Goal: Task Accomplishment & Management: Complete application form

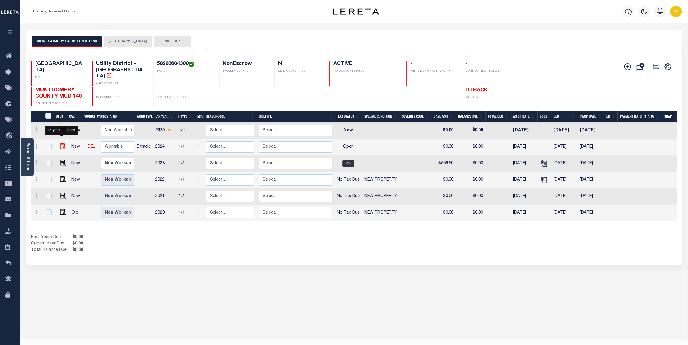
click at [61, 143] on img "" at bounding box center [63, 146] width 6 height 6
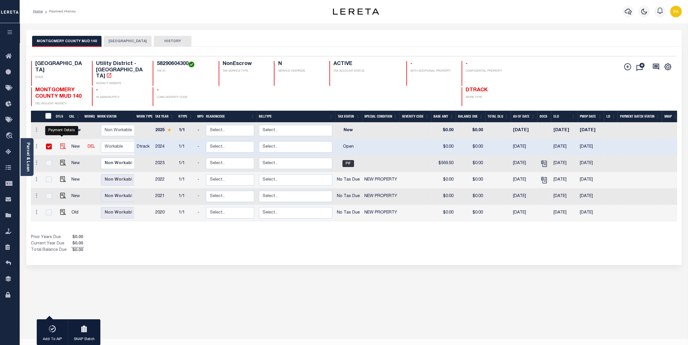
checkbox input "true"
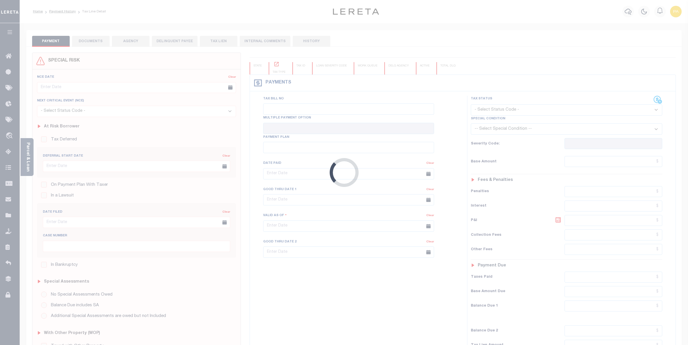
checkbox input "false"
type input "02/01/2025"
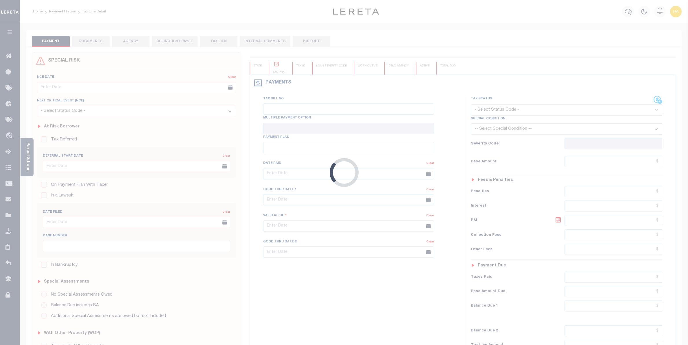
select select "OP2"
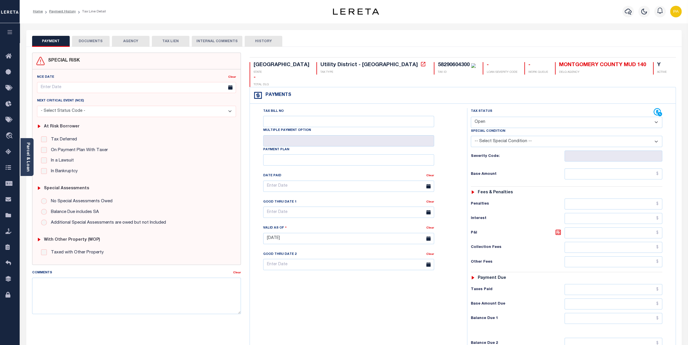
click at [102, 41] on button "DOCUMENTS" at bounding box center [91, 41] width 38 height 11
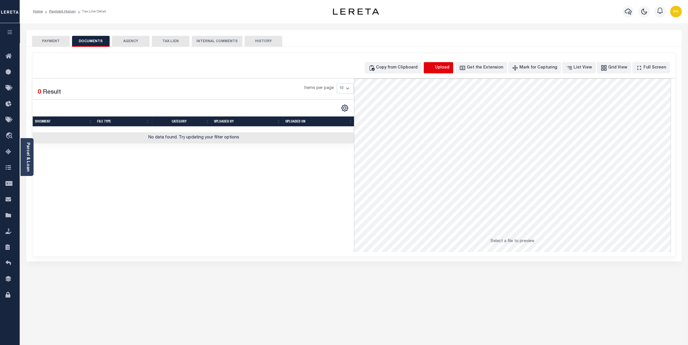
click at [434, 71] on icon "button" at bounding box center [431, 68] width 6 height 6
select select "POP"
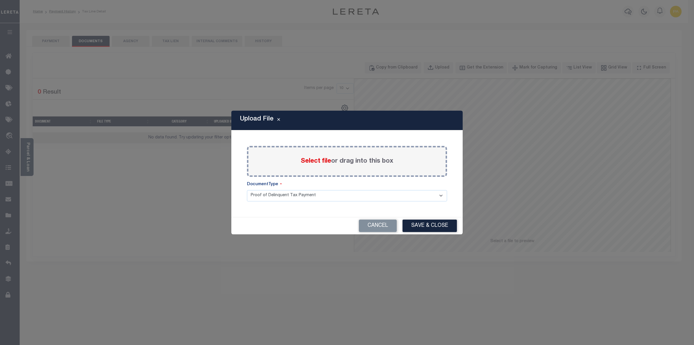
click at [325, 159] on span "Select file" at bounding box center [316, 161] width 30 height 6
click at [0, 0] on input "Select file or drag into this box" at bounding box center [0, 0] width 0 height 0
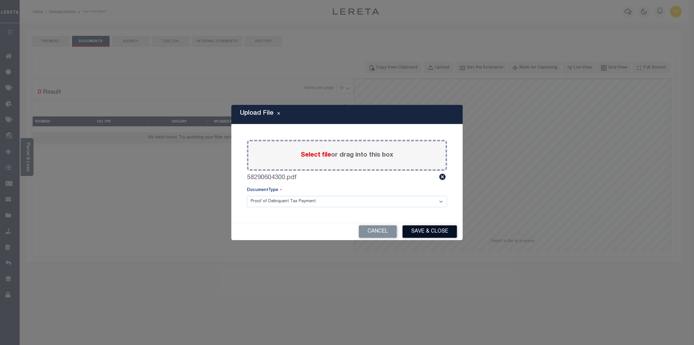
click at [427, 230] on button "Save & Close" at bounding box center [430, 232] width 54 height 12
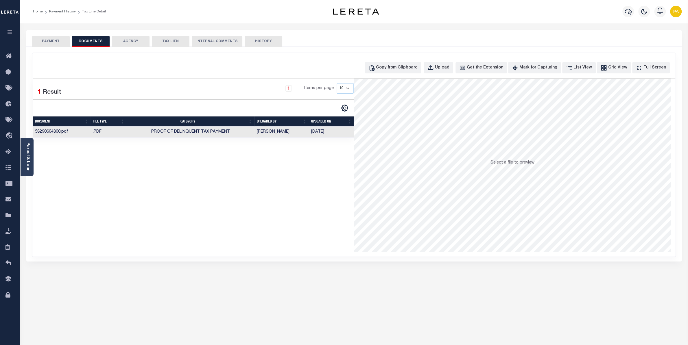
click at [58, 38] on button "PAYMENT" at bounding box center [51, 41] width 38 height 11
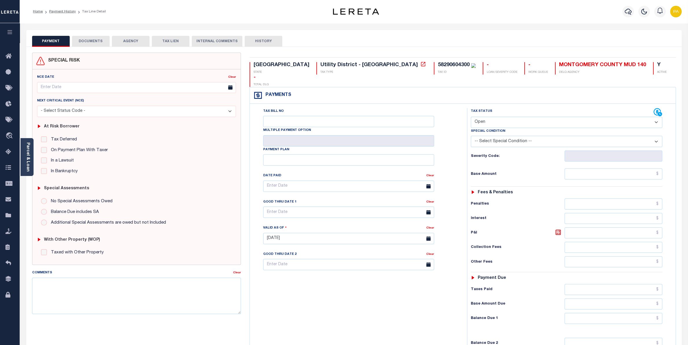
select select "PYD"
click option "Paid" at bounding box center [0, 0] width 0 height 0
type input "[DATE]"
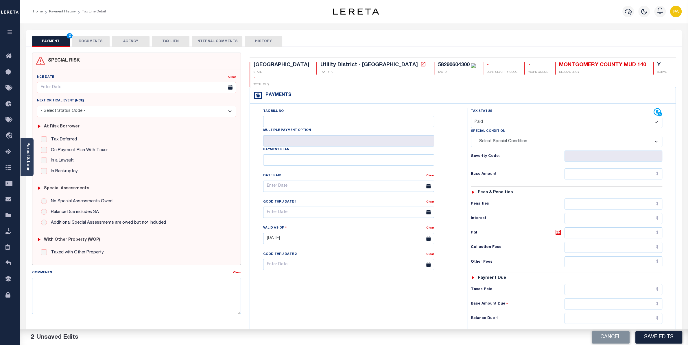
click at [621, 159] on div "Tax Status Status - Select Status Code -" at bounding box center [568, 235] width 203 height 255
click at [638, 169] on input "text" at bounding box center [614, 174] width 98 height 11
paste input "5,429.65"
type input "$5,429.65"
click at [638, 284] on input "text" at bounding box center [614, 289] width 98 height 11
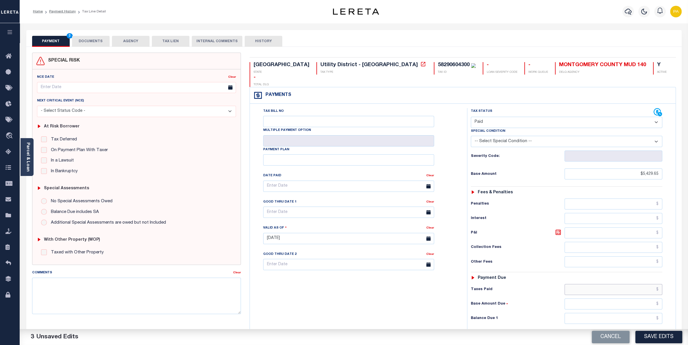
paste input "5,429.65"
type input "$5,429.65"
click at [649, 313] on input "text" at bounding box center [614, 318] width 98 height 11
type input "$0.00"
click at [651, 336] on button "Save Edits" at bounding box center [659, 337] width 47 height 12
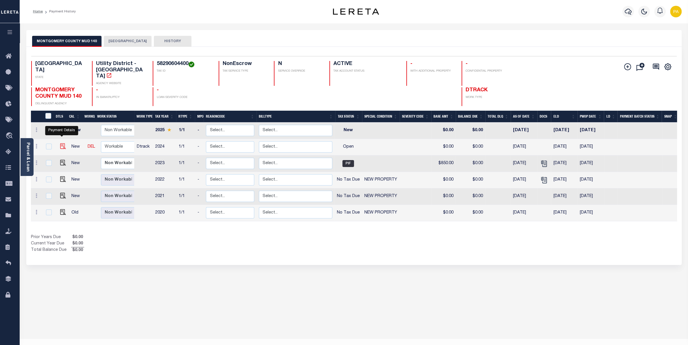
click at [63, 143] on img "" at bounding box center [63, 146] width 6 height 6
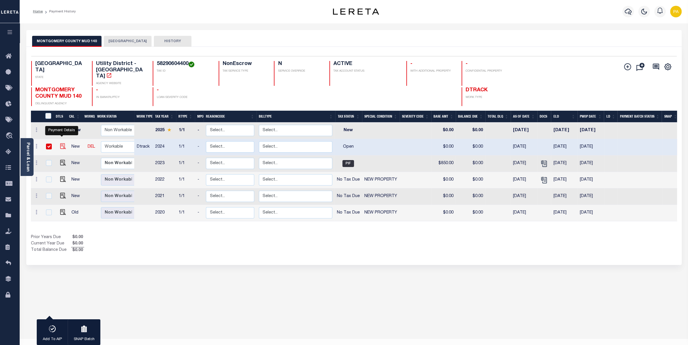
checkbox input "true"
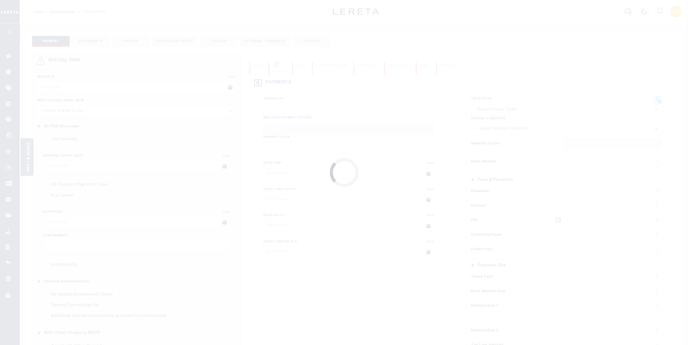
checkbox input "false"
type input "02/01/2025"
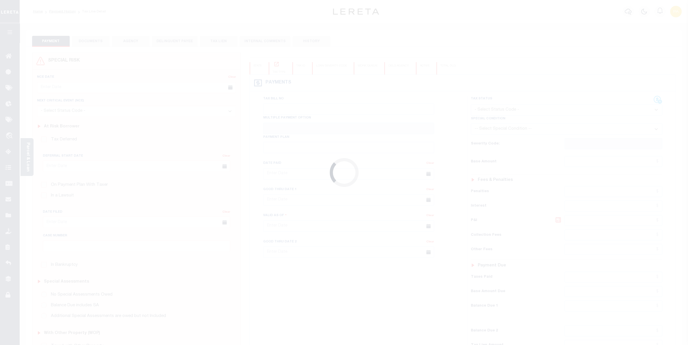
select select "OP2"
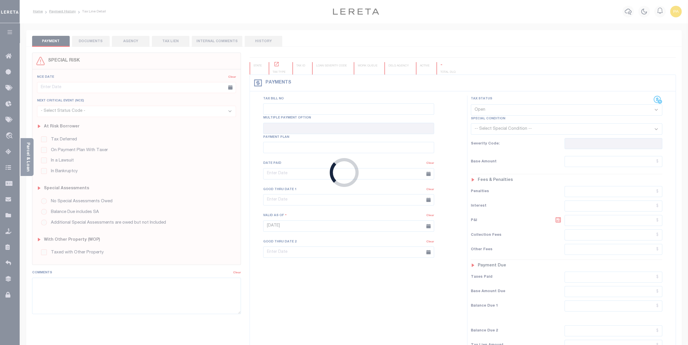
click at [91, 41] on div "Loading..." at bounding box center [344, 172] width 688 height 345
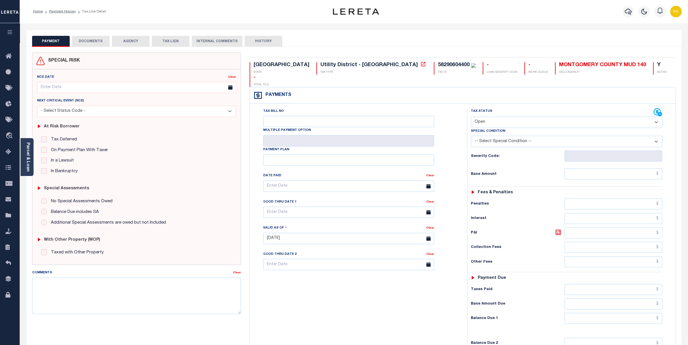
click at [100, 41] on button "DOCUMENTS" at bounding box center [91, 41] width 38 height 11
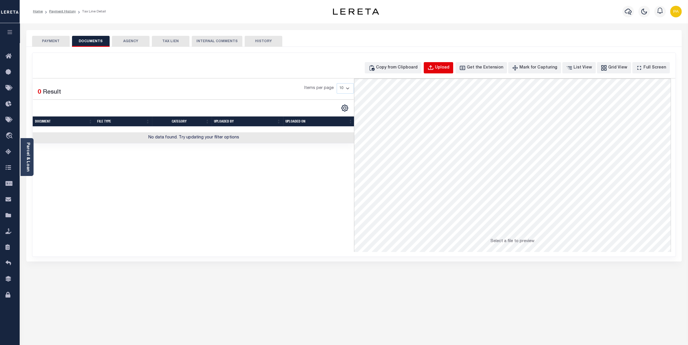
click at [447, 66] on div "Upload" at bounding box center [442, 68] width 14 height 6
select select "POP"
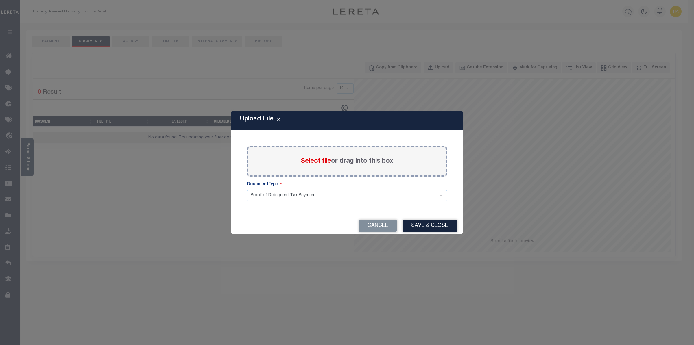
click at [320, 164] on span "Select file" at bounding box center [316, 161] width 30 height 6
click at [0, 0] on input "Select file or drag into this box" at bounding box center [0, 0] width 0 height 0
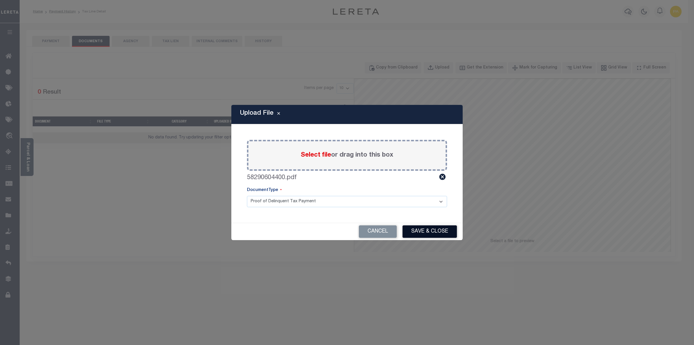
click at [415, 235] on button "Save & Close" at bounding box center [430, 232] width 54 height 12
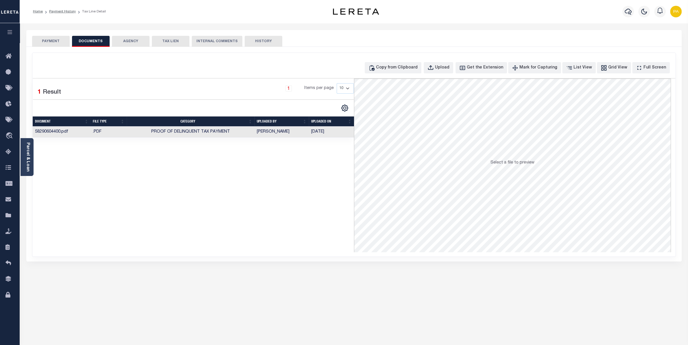
click at [69, 41] on button "PAYMENT" at bounding box center [51, 41] width 38 height 11
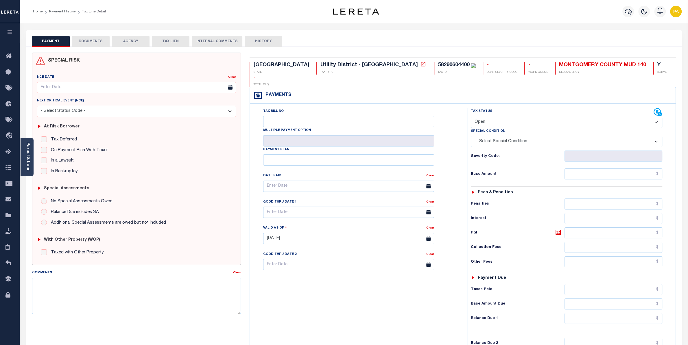
click at [471, 117] on select "- Select Status Code - Open Due/Unpaid Paid Incomplete No Tax Due Internal Refu…" at bounding box center [567, 122] width 192 height 11
select select "PYD"
click option "Paid" at bounding box center [0, 0] width 0 height 0
type input "[DATE]"
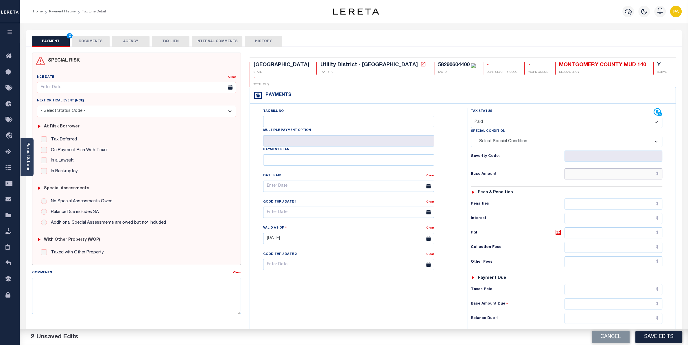
click at [619, 169] on input "text" at bounding box center [614, 174] width 98 height 11
paste input "6,294.08"
type input "$6,294.08"
click at [639, 284] on input "text" at bounding box center [614, 289] width 98 height 11
paste input "6,294.08"
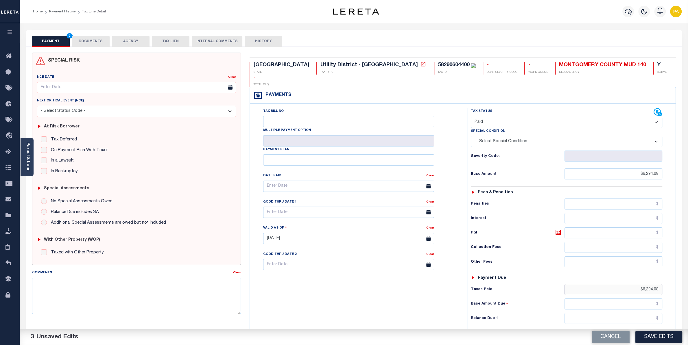
type input "$6,294.08"
click at [650, 314] on input "text" at bounding box center [614, 318] width 98 height 11
type input "$0.00"
click at [652, 334] on button "Save Edits" at bounding box center [659, 337] width 47 height 12
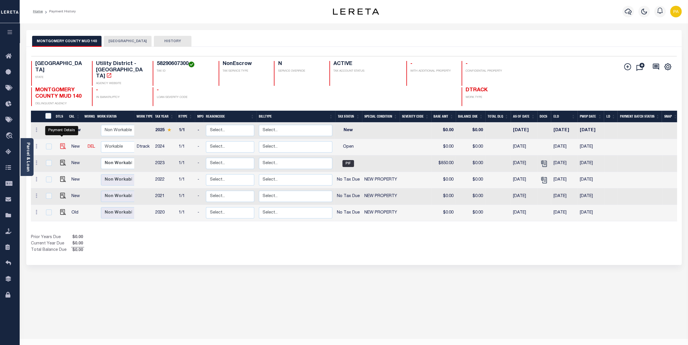
click at [61, 143] on img "" at bounding box center [63, 146] width 6 height 6
checkbox input "true"
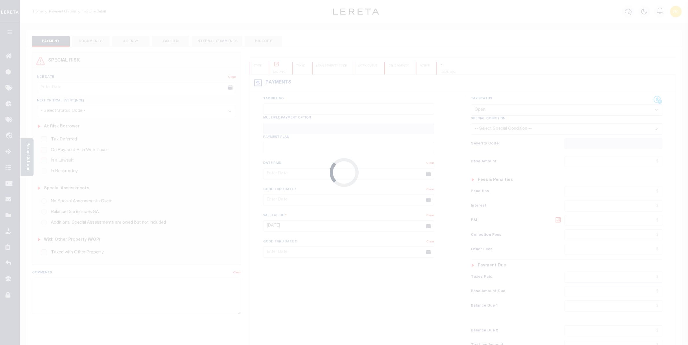
select select "OP2"
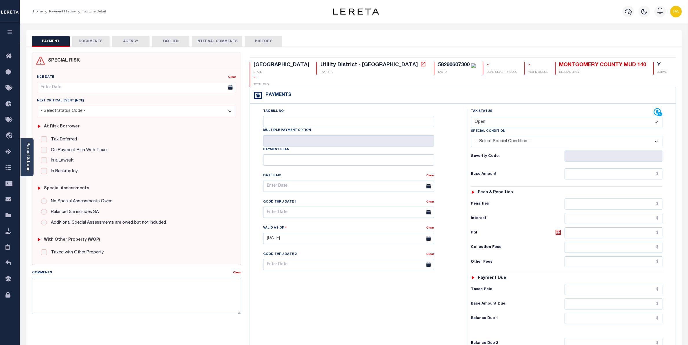
click at [104, 36] on div "PAYMENT DOCUMENTS AGENCY DELINQUENT PAYEE TAX LIEN" at bounding box center [354, 38] width 656 height 17
click at [100, 40] on button "DOCUMENTS" at bounding box center [91, 41] width 38 height 11
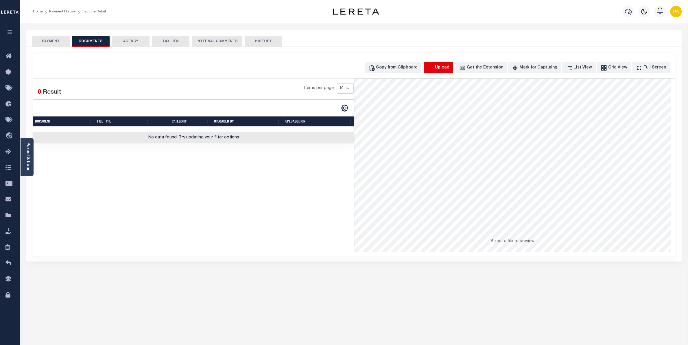
click at [434, 69] on icon "button" at bounding box center [431, 68] width 6 height 6
select select "POP"
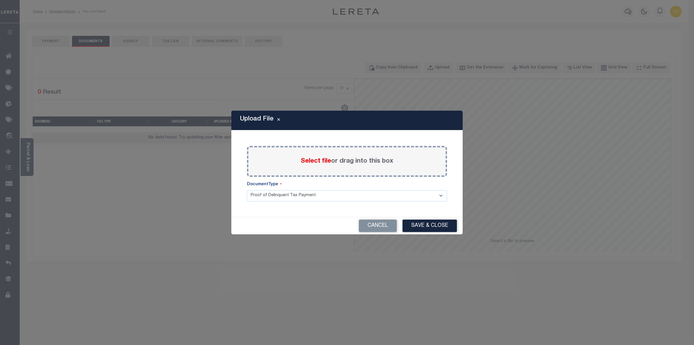
click at [327, 159] on span "Select file" at bounding box center [316, 161] width 30 height 6
click at [0, 0] on input "Select file or drag into this box" at bounding box center [0, 0] width 0 height 0
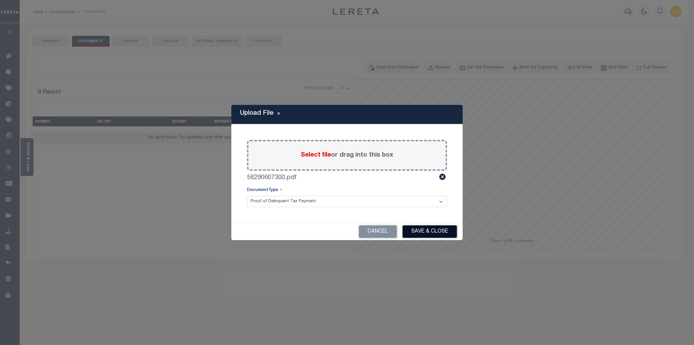
click at [426, 229] on button "Save & Close" at bounding box center [430, 232] width 54 height 12
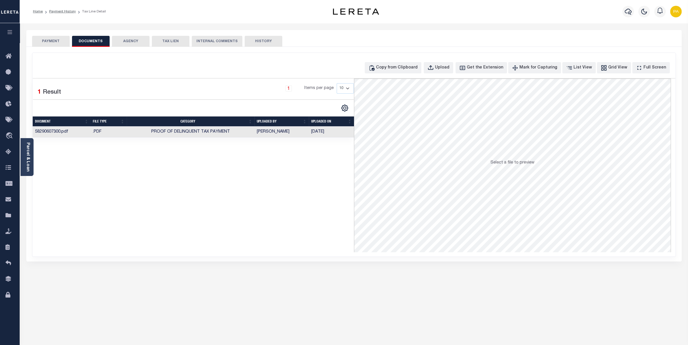
click at [65, 37] on button "PAYMENT" at bounding box center [51, 41] width 38 height 11
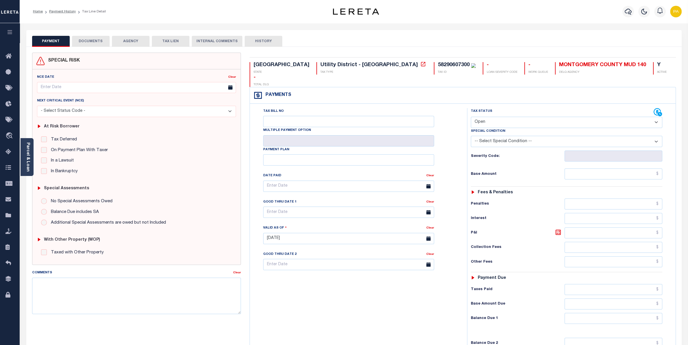
select select "PYD"
click option "Paid" at bounding box center [0, 0] width 0 height 0
type input "10/10/2025"
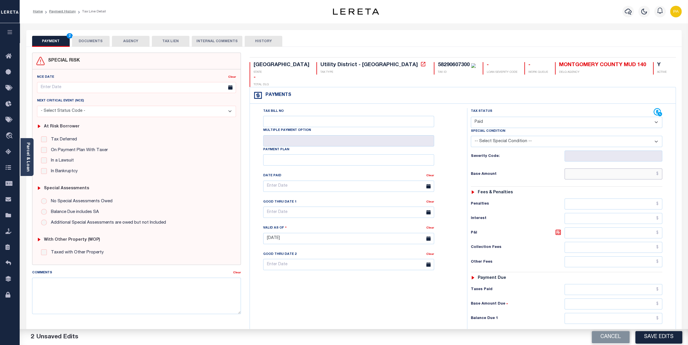
click at [619, 169] on input "text" at bounding box center [614, 174] width 98 height 11
paste input "4,637.75"
type input "$4,637.75"
click at [645, 284] on input "text" at bounding box center [614, 289] width 98 height 11
paste input "4,637.75"
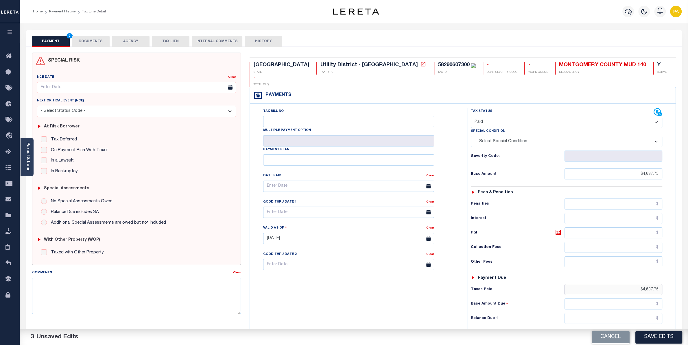
type input "$4,637.75"
click at [648, 313] on input "text" at bounding box center [614, 318] width 98 height 11
type input "$0.00"
click at [648, 333] on button "Save Edits" at bounding box center [659, 337] width 47 height 12
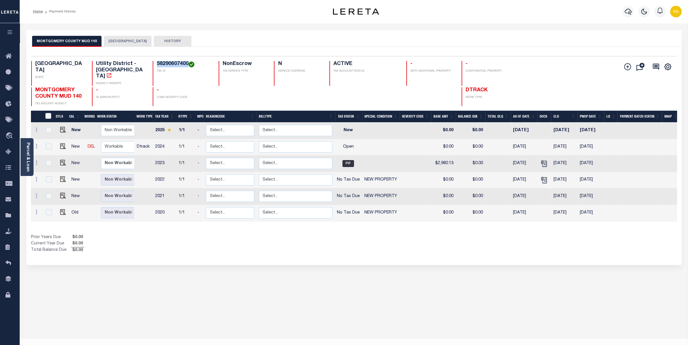
drag, startPoint x: 157, startPoint y: 64, endPoint x: 187, endPoint y: 62, distance: 31.0
click at [187, 62] on h4 "58290607400" at bounding box center [184, 64] width 55 height 6
click at [62, 143] on img "" at bounding box center [63, 146] width 6 height 6
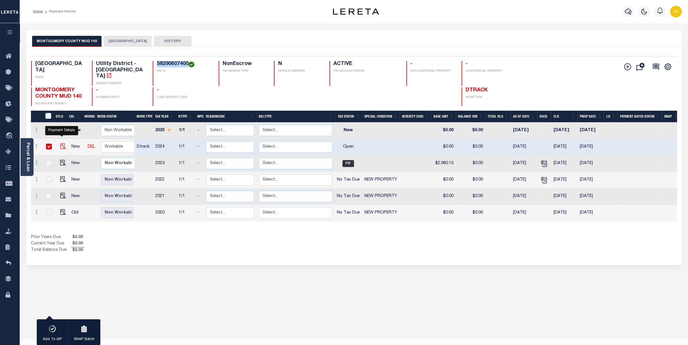
checkbox input "true"
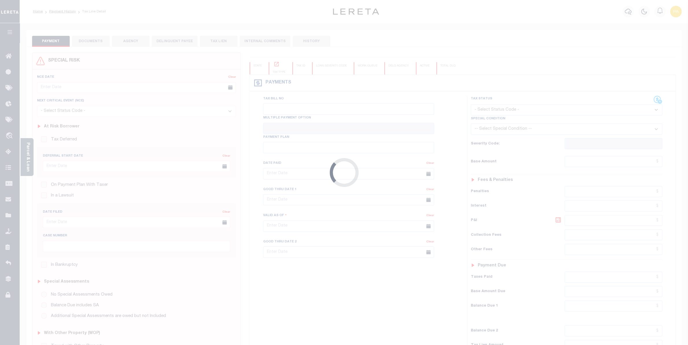
checkbox input "false"
type input "[DATE]"
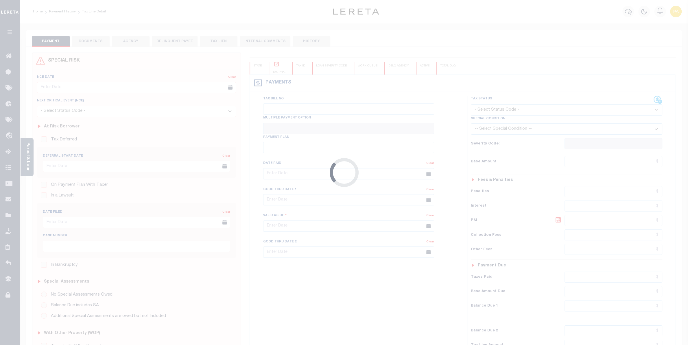
select select "OP2"
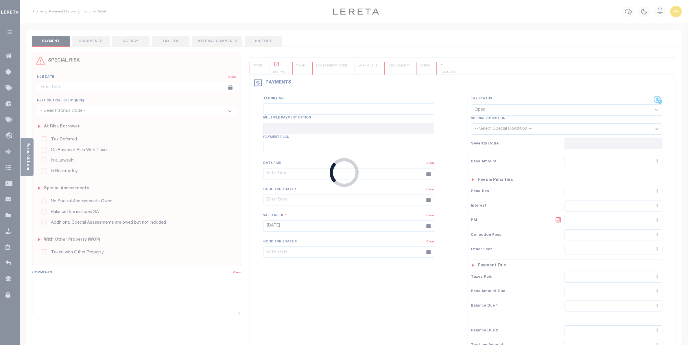
click at [93, 43] on div "Loading..." at bounding box center [344, 172] width 688 height 345
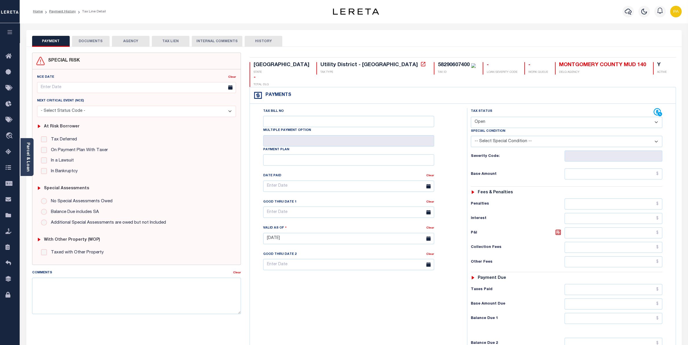
click at [102, 43] on button "DOCUMENTS" at bounding box center [91, 41] width 38 height 11
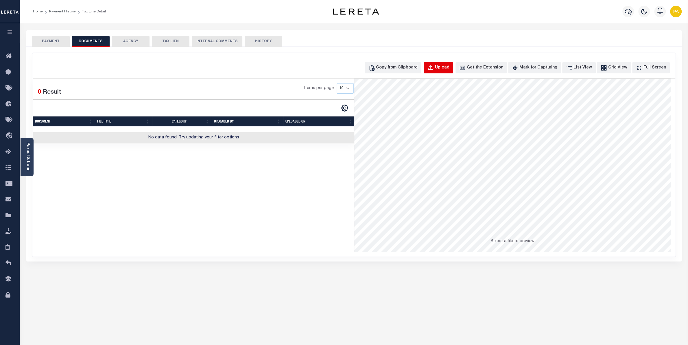
click at [450, 69] on div "Upload" at bounding box center [442, 68] width 14 height 6
select select "POP"
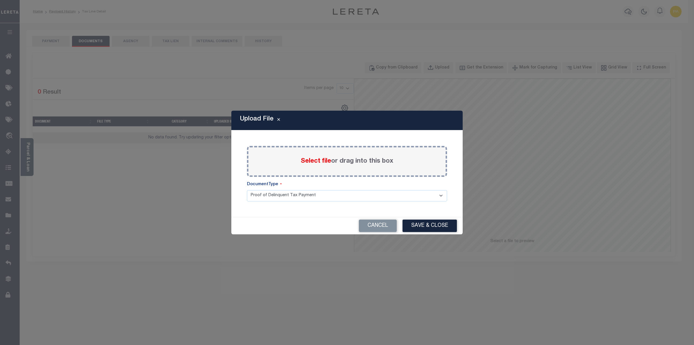
click at [312, 162] on span "Select file" at bounding box center [316, 161] width 30 height 6
click at [0, 0] on input "Select file or drag into this box" at bounding box center [0, 0] width 0 height 0
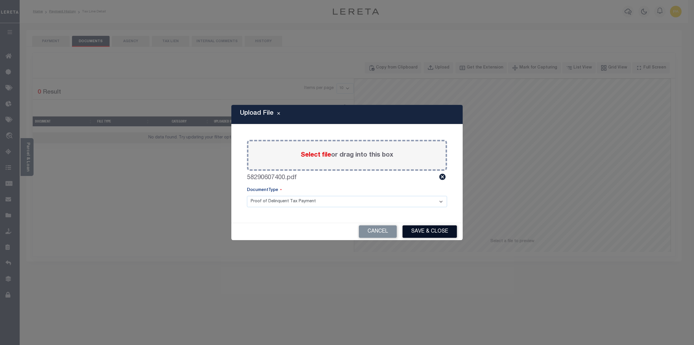
click at [438, 233] on button "Save & Close" at bounding box center [430, 232] width 54 height 12
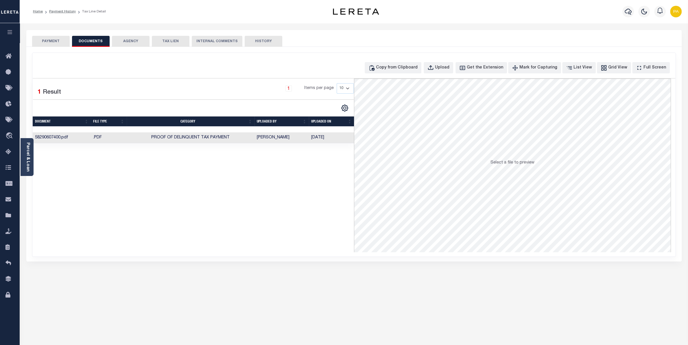
click at [56, 47] on div "SPECIAL RISK NCE Date Clear" at bounding box center [354, 154] width 656 height 215
click at [55, 43] on button "PAYMENT" at bounding box center [51, 41] width 38 height 11
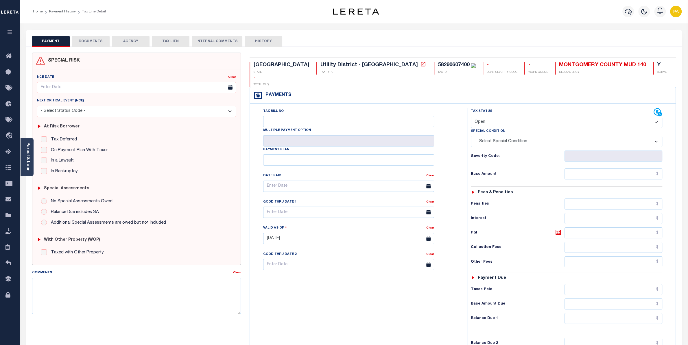
select select "PYD"
click option "Paid" at bounding box center [0, 0] width 0 height 0
type input "[DATE]"
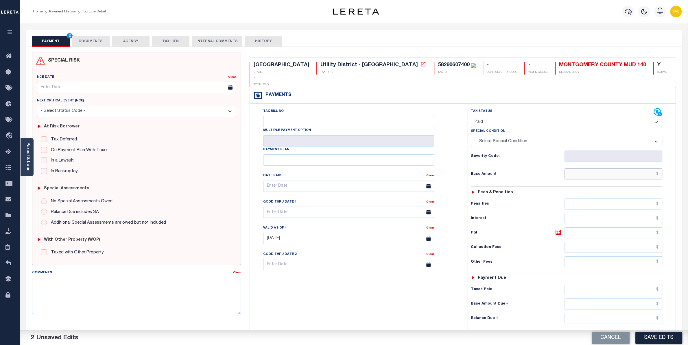
click at [619, 169] on input "text" at bounding box center [614, 174] width 98 height 11
paste input "5,214.24"
type input "$5,214.24"
click at [635, 285] on input "text" at bounding box center [614, 289] width 98 height 11
paste input "5,214.24"
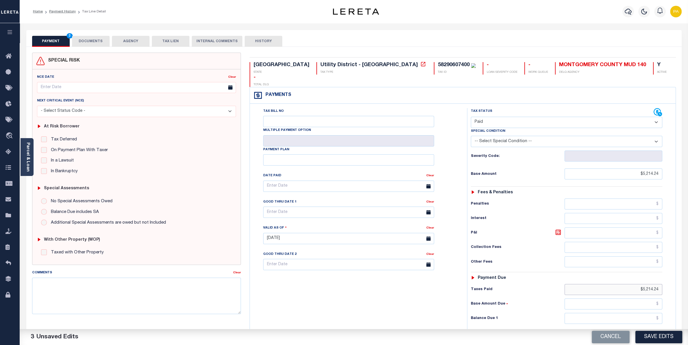
type input "$5,214.24"
click at [645, 313] on input "text" at bounding box center [614, 318] width 98 height 11
type input "$0.00"
click at [655, 339] on button "Save Edits" at bounding box center [659, 337] width 47 height 12
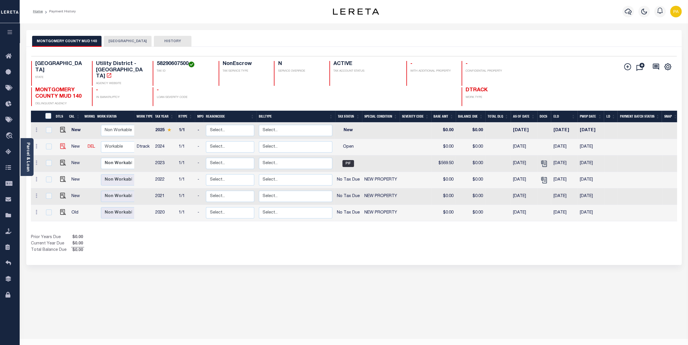
click at [65, 143] on img at bounding box center [63, 146] width 6 height 6
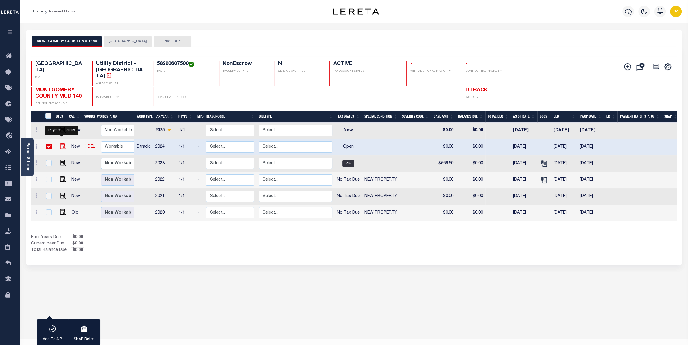
checkbox input "true"
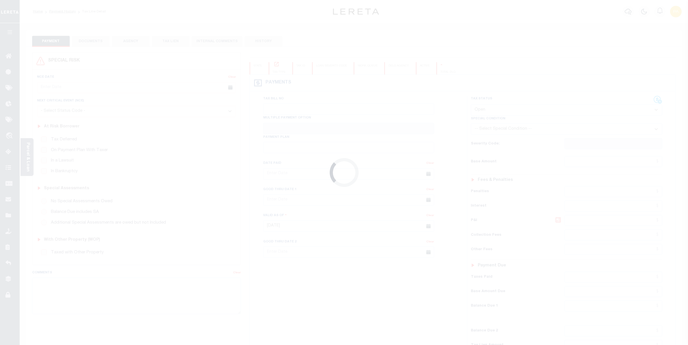
select select "OP2"
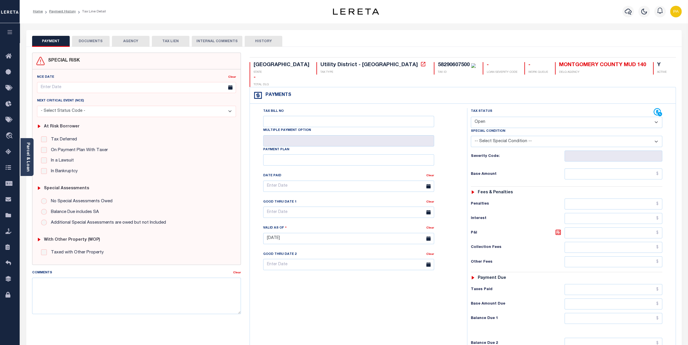
click at [100, 42] on button "DOCUMENTS" at bounding box center [91, 41] width 38 height 11
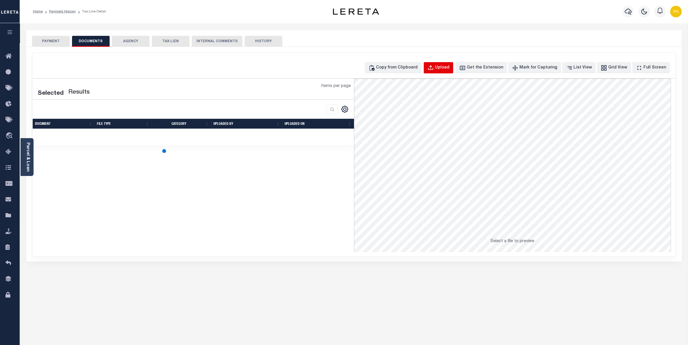
click at [450, 69] on div "Upload" at bounding box center [442, 68] width 14 height 6
select select "POP"
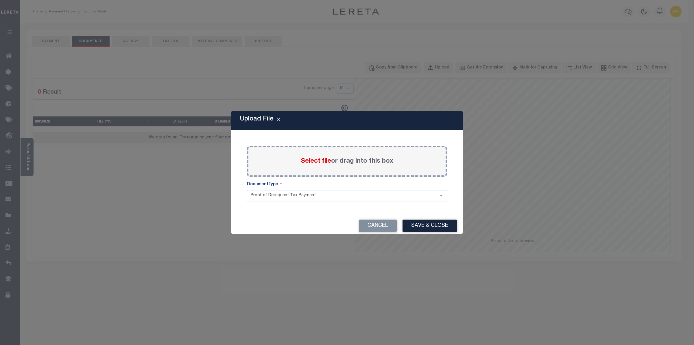
click at [312, 162] on span "Select file" at bounding box center [316, 161] width 30 height 6
click at [0, 0] on input "Select file or drag into this box" at bounding box center [0, 0] width 0 height 0
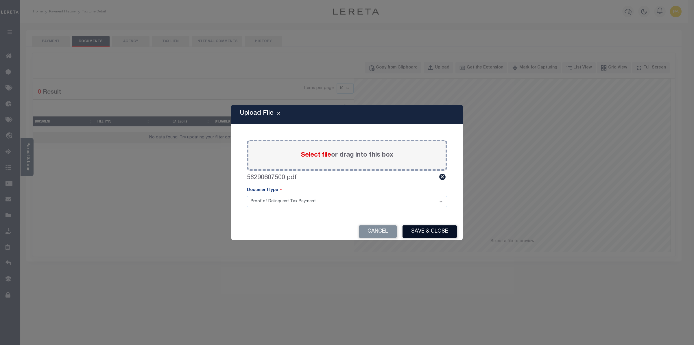
click at [434, 229] on button "Save & Close" at bounding box center [430, 232] width 54 height 12
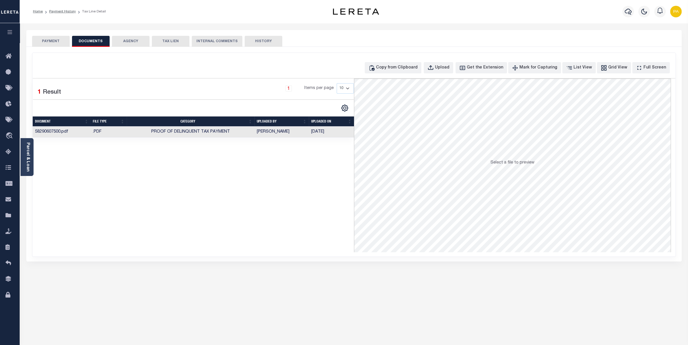
click at [68, 41] on button "PAYMENT" at bounding box center [51, 41] width 38 height 11
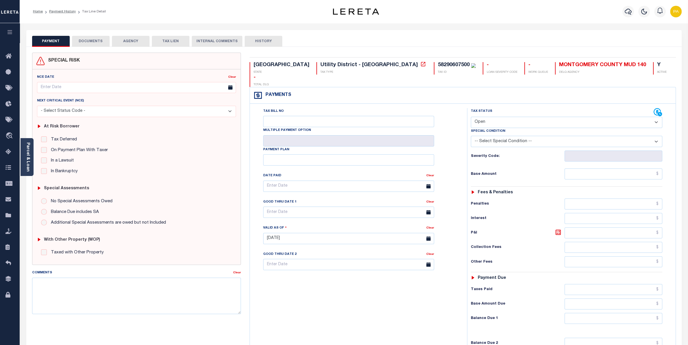
select select "PYD"
click option "Paid" at bounding box center [0, 0] width 0 height 0
type input "10/10/2025"
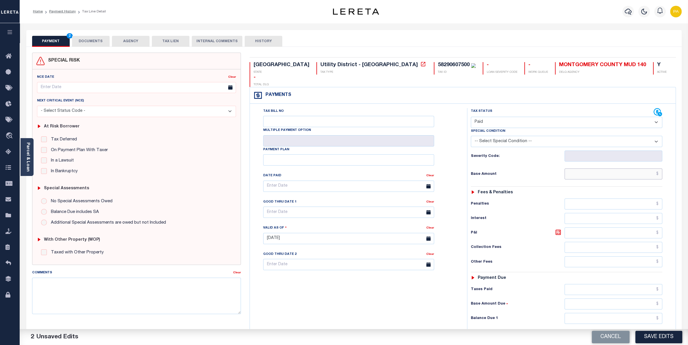
click at [657, 169] on input "text" at bounding box center [614, 174] width 98 height 11
paste input "850.00"
type input "$850.00"
click at [645, 284] on input "text" at bounding box center [614, 289] width 98 height 11
paste input "850.00"
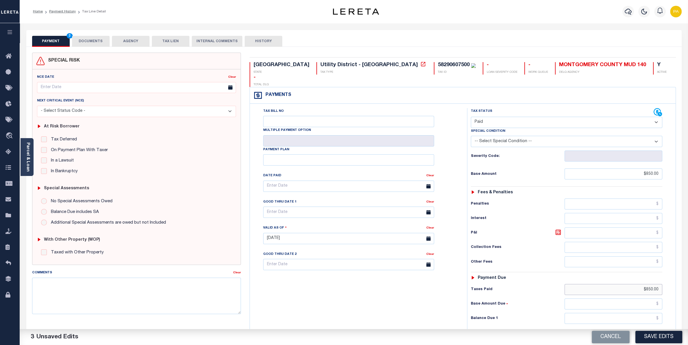
type input "$850.00"
click at [650, 313] on input "text" at bounding box center [614, 318] width 98 height 11
type input "$0.00"
click at [654, 334] on button "Save Edits" at bounding box center [659, 337] width 47 height 12
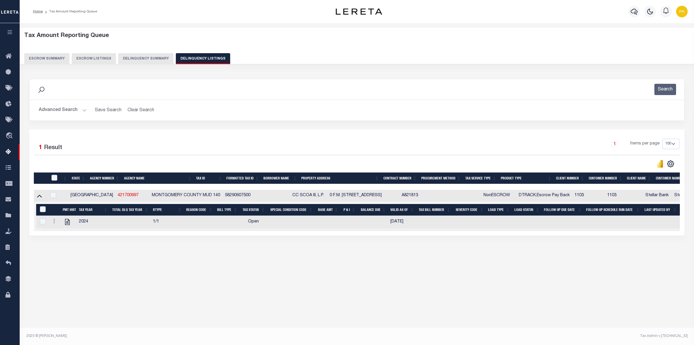
select select "100"
click at [78, 110] on button "Advanced Search" at bounding box center [63, 110] width 48 height 11
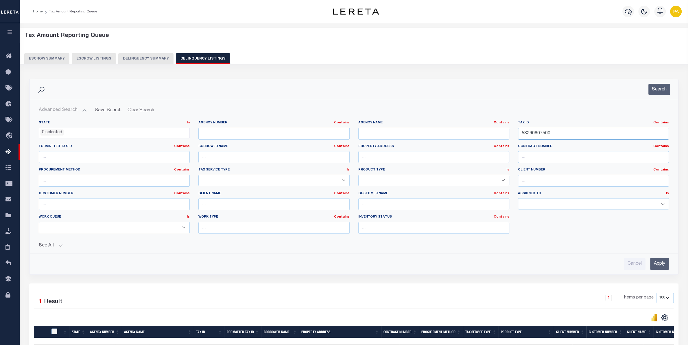
drag, startPoint x: 381, startPoint y: 128, endPoint x: 366, endPoint y: 150, distance: 26.1
click at [518, 128] on input "58290607500" at bounding box center [593, 134] width 151 height 12
paste input "6"
click at [659, 266] on input "Apply" at bounding box center [659, 264] width 19 height 12
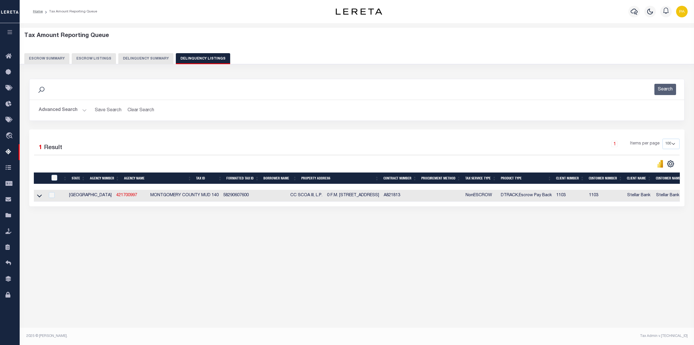
click at [40, 197] on icon at bounding box center [39, 196] width 5 height 6
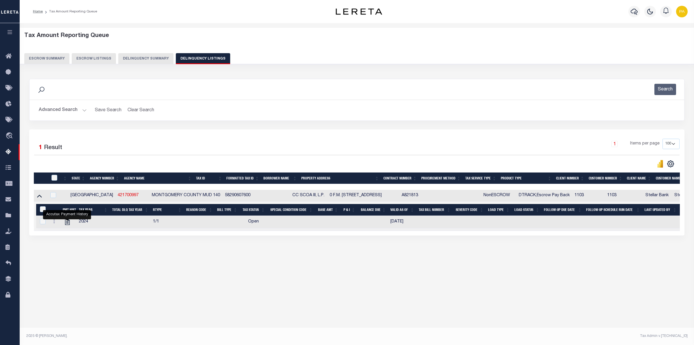
click at [76, 106] on button "Advanced Search" at bounding box center [63, 110] width 48 height 11
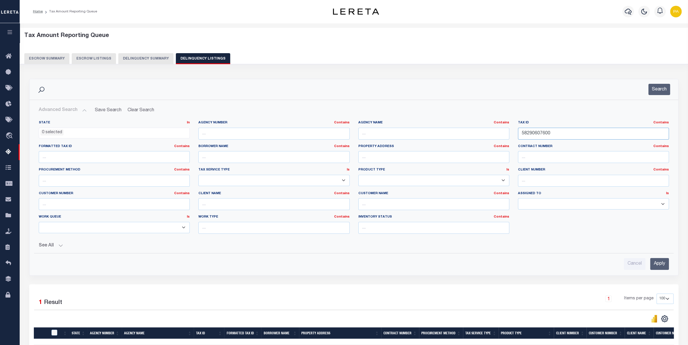
drag, startPoint x: 555, startPoint y: 133, endPoint x: 400, endPoint y: 136, distance: 154.5
click at [400, 136] on div "State In In AK AL AR AZ CA CO CT DC DE FL GA GU HI IA ID IL IN KS KY LA MA MD M…" at bounding box center [353, 180] width 639 height 118
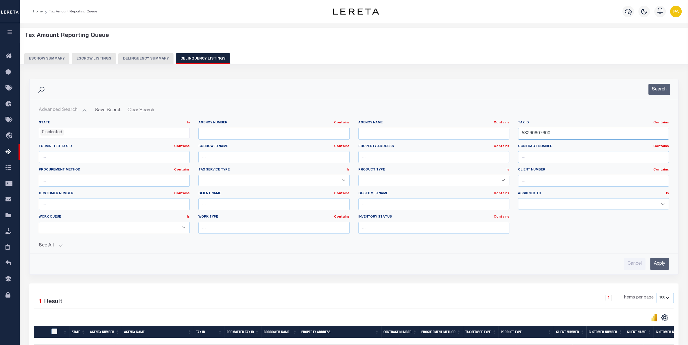
paste input "58290607700"
drag, startPoint x: 545, startPoint y: 134, endPoint x: 571, endPoint y: 185, distance: 57.2
click at [518, 140] on input "5829060760058290607700" at bounding box center [593, 134] width 151 height 12
paste input "text"
click at [660, 266] on input "Apply" at bounding box center [659, 264] width 19 height 12
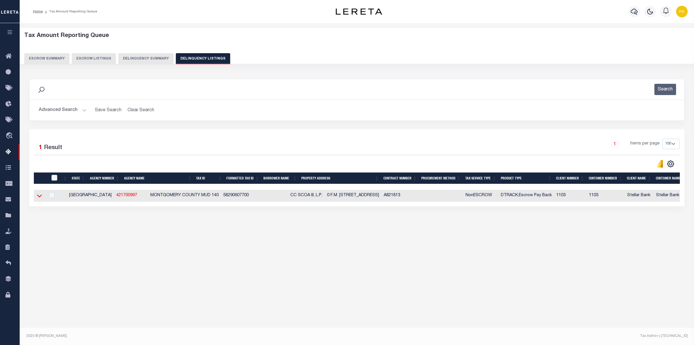
click at [39, 197] on icon at bounding box center [39, 196] width 5 height 6
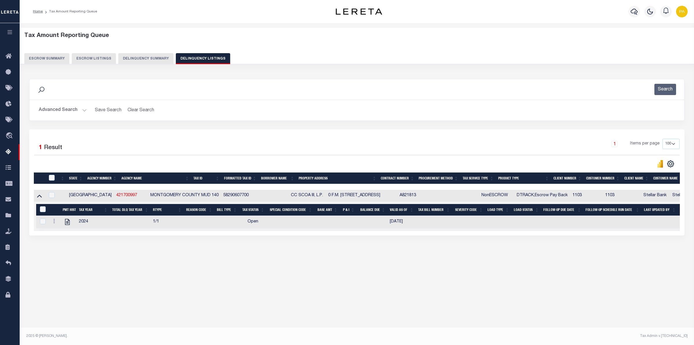
click at [71, 108] on button "Advanced Search" at bounding box center [63, 110] width 48 height 11
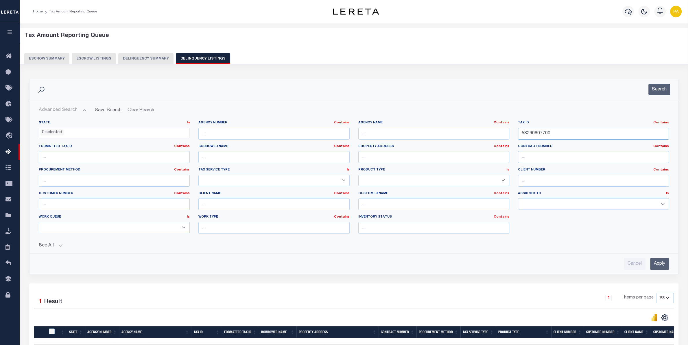
drag, startPoint x: 476, startPoint y: 133, endPoint x: 414, endPoint y: 133, distance: 62.2
click at [518, 133] on input "58290607700" at bounding box center [593, 134] width 151 height 12
paste input "103"
click at [657, 265] on input "Apply" at bounding box center [659, 264] width 19 height 12
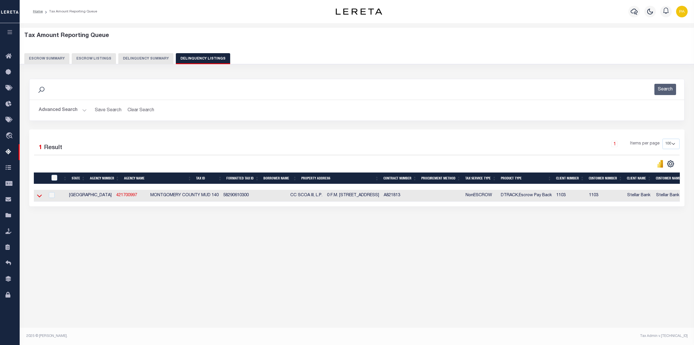
click at [40, 198] on icon at bounding box center [39, 196] width 5 height 6
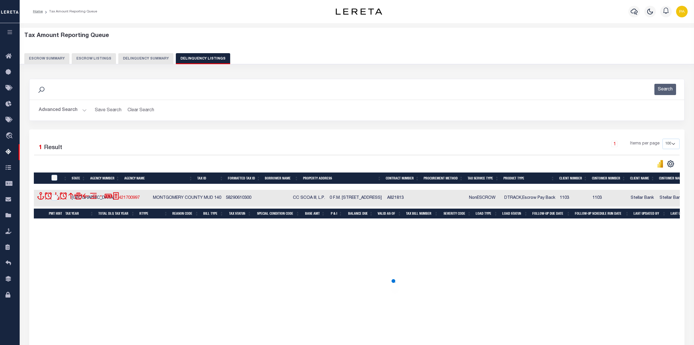
click at [38, 197] on span at bounding box center [41, 198] width 8 height 12
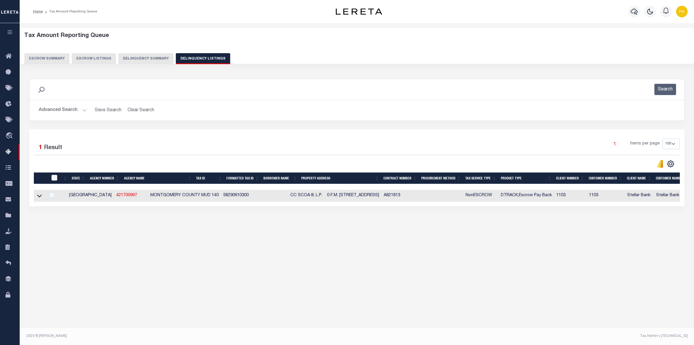
click at [38, 198] on icon at bounding box center [39, 196] width 5 height 3
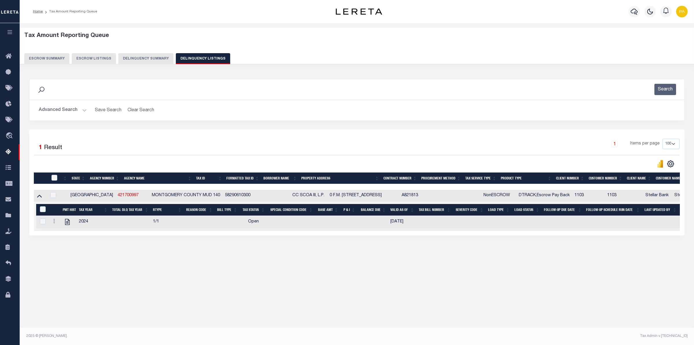
click at [76, 105] on button "Advanced Search" at bounding box center [63, 110] width 48 height 11
click at [75, 109] on button "Advanced Search" at bounding box center [63, 110] width 48 height 11
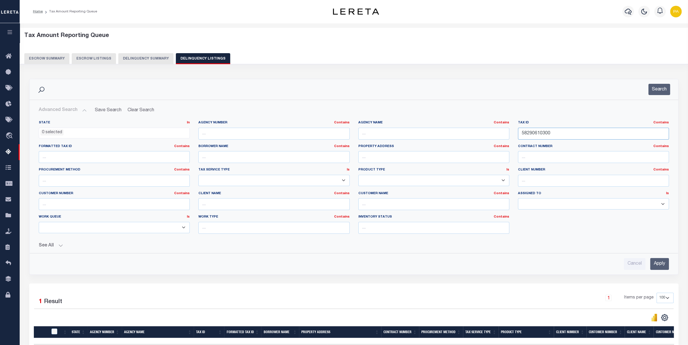
drag, startPoint x: 567, startPoint y: 132, endPoint x: 576, endPoint y: 168, distance: 36.7
click at [518, 132] on input "58290610300" at bounding box center [593, 134] width 151 height 12
paste input "4"
click at [662, 269] on input "Apply" at bounding box center [659, 264] width 19 height 12
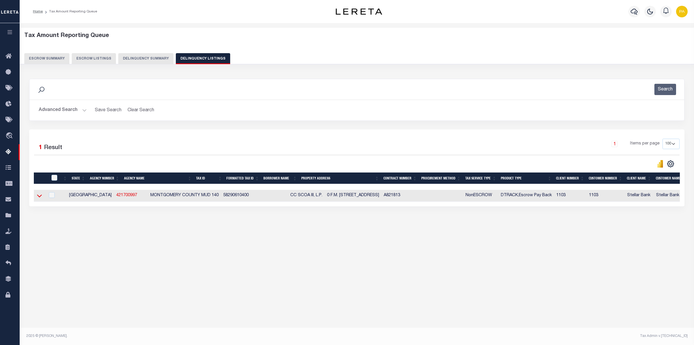
click at [38, 196] on icon at bounding box center [39, 196] width 5 height 6
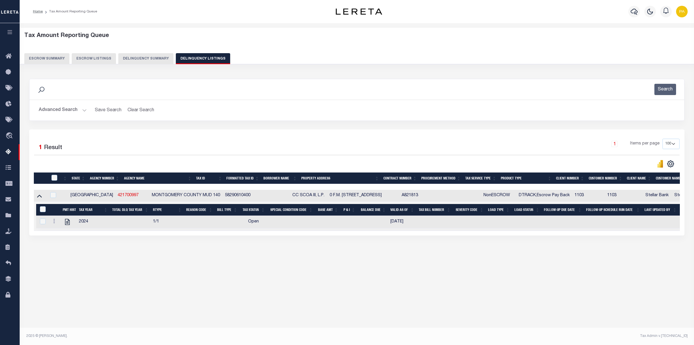
click at [75, 109] on button "Advanced Search" at bounding box center [63, 110] width 48 height 11
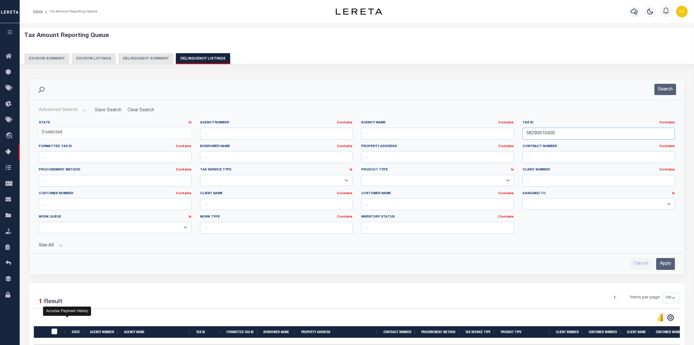
click at [523, 132] on input "58290610400" at bounding box center [599, 134] width 153 height 12
paste input "5"
type input "58290610500"
click at [664, 264] on input "Apply" at bounding box center [659, 264] width 19 height 12
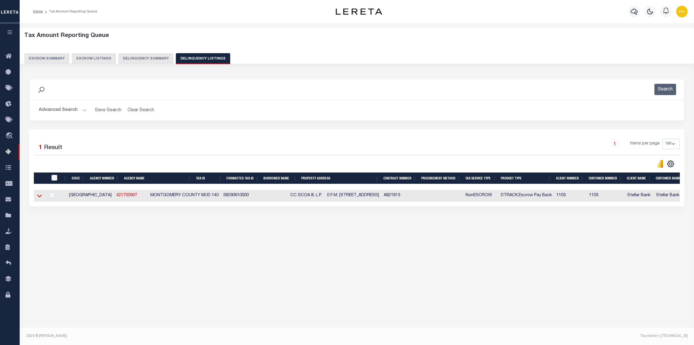
click at [38, 196] on icon at bounding box center [39, 196] width 5 height 6
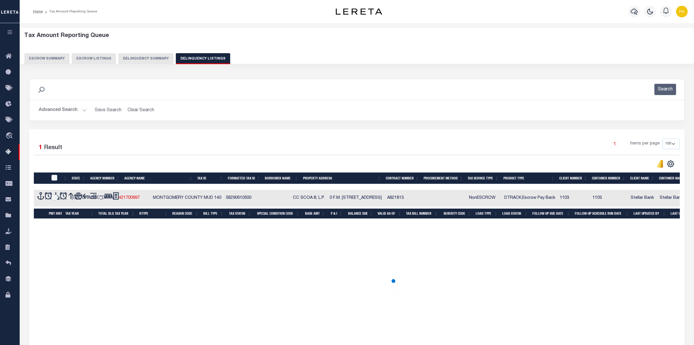
click at [611, 264] on div "Data sync process is currently running, you may face some response delays. Sear…" at bounding box center [356, 275] width 663 height 404
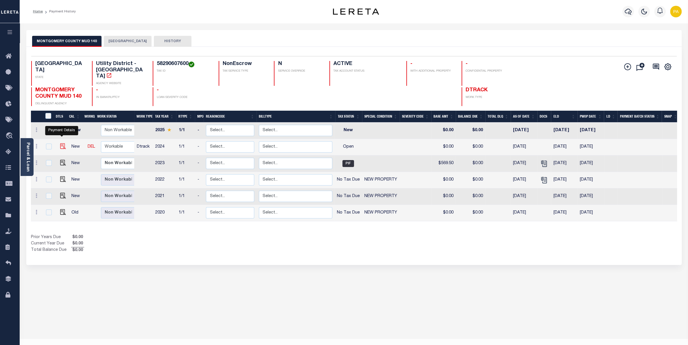
click at [62, 143] on img "" at bounding box center [63, 146] width 6 height 6
checkbox input "true"
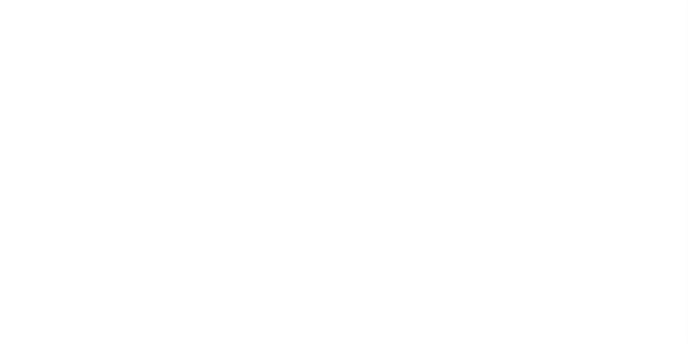
select select "OP2"
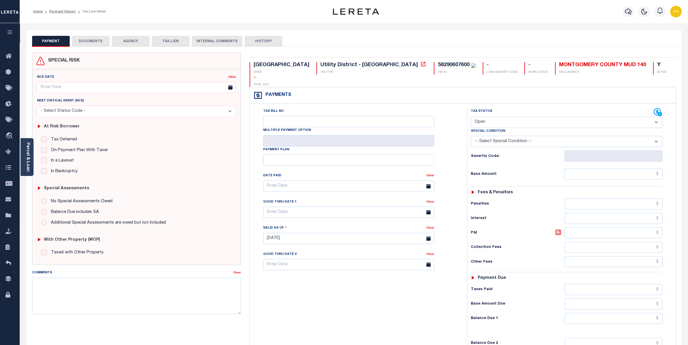
click at [107, 38] on button "DOCUMENTS" at bounding box center [91, 41] width 38 height 11
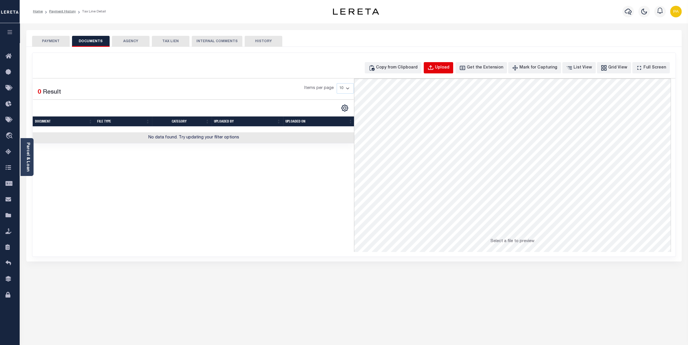
click at [450, 68] on div "Upload" at bounding box center [442, 68] width 14 height 6
select select "POP"
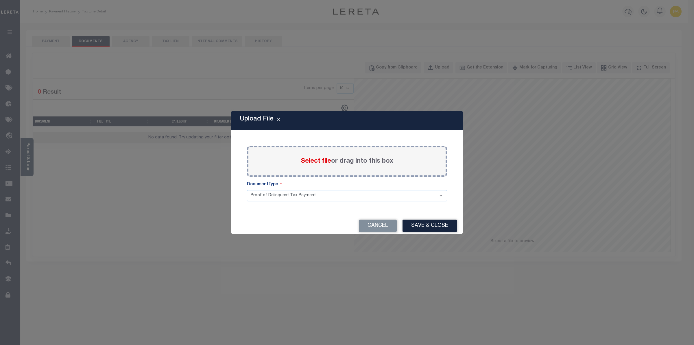
click at [325, 163] on span "Select file" at bounding box center [316, 161] width 30 height 6
click at [0, 0] on input "Select file or drag into this box" at bounding box center [0, 0] width 0 height 0
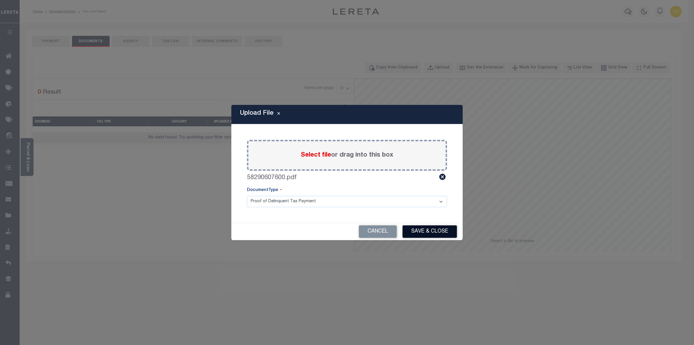
click at [424, 232] on button "Save & Close" at bounding box center [430, 232] width 54 height 12
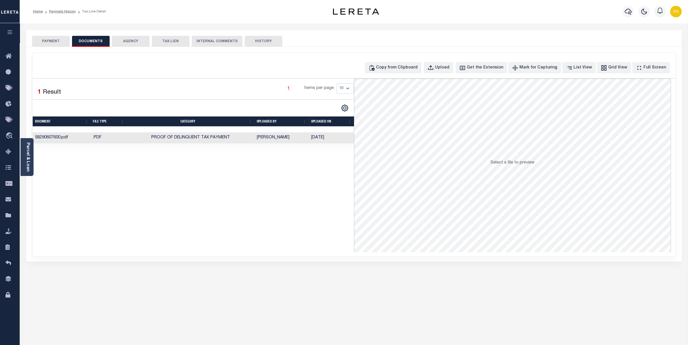
drag, startPoint x: 38, startPoint y: 42, endPoint x: 48, endPoint y: 51, distance: 14.1
click at [38, 42] on button "PAYMENT" at bounding box center [51, 41] width 38 height 11
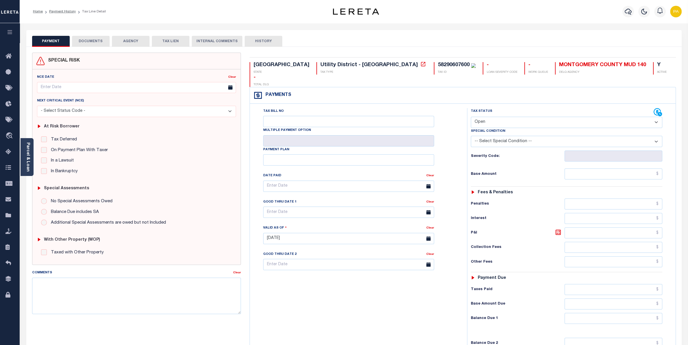
select select "PYD"
click option "Paid" at bounding box center [0, 0] width 0 height 0
type input "[DATE]"
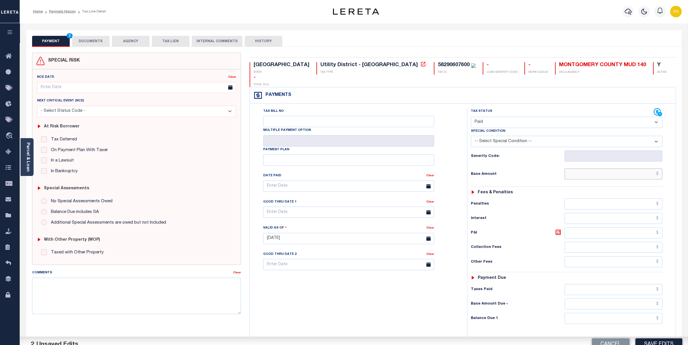
click at [608, 169] on input "text" at bounding box center [614, 174] width 98 height 11
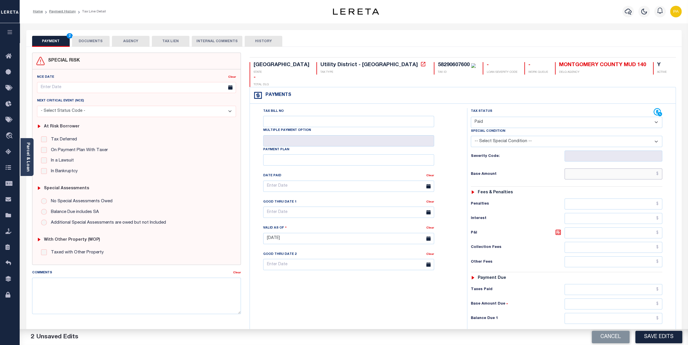
paste input "1,140.38"
type input "$1,140.38"
click at [642, 284] on input "text" at bounding box center [614, 289] width 98 height 11
paste input "1,140.38"
type input "$1,140.38"
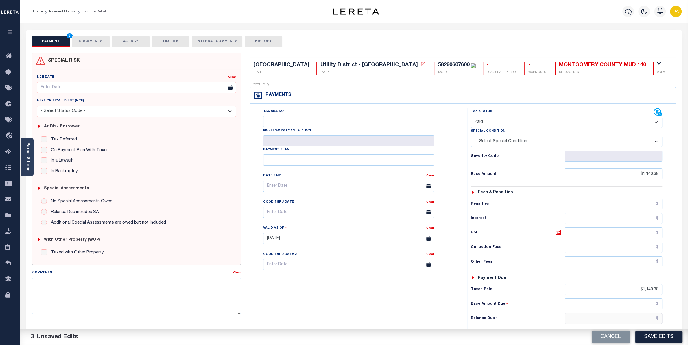
click at [647, 313] on input "text" at bounding box center [614, 318] width 98 height 11
type input "$0.00"
click at [652, 339] on button "Save Edits" at bounding box center [659, 337] width 47 height 12
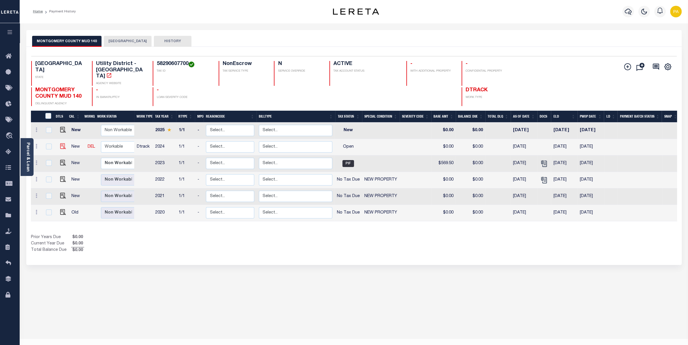
click at [62, 143] on img at bounding box center [63, 146] width 6 height 6
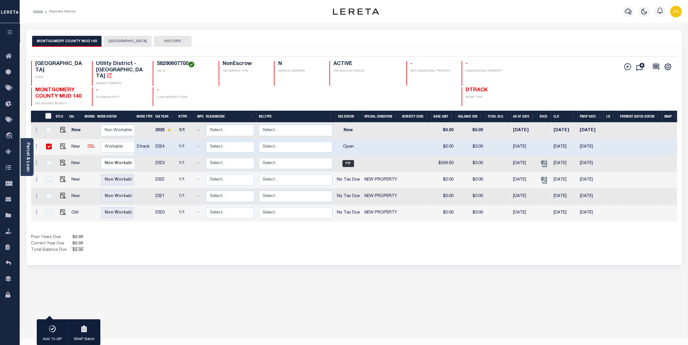
checkbox input "true"
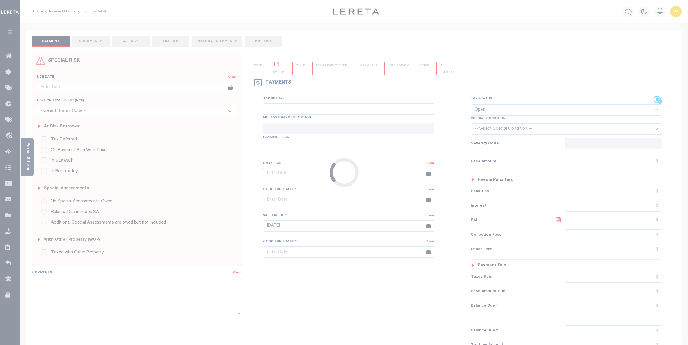
select select "OP2"
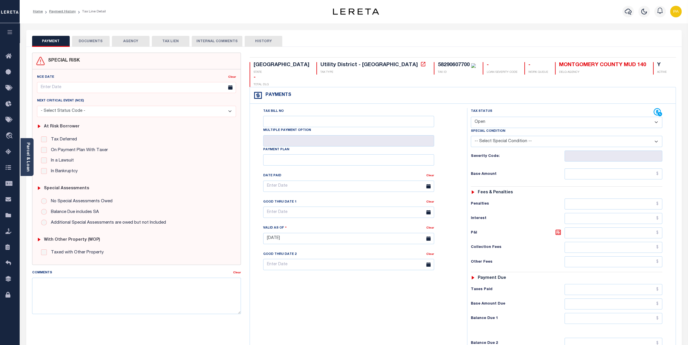
click at [86, 43] on button "DOCUMENTS" at bounding box center [91, 41] width 38 height 11
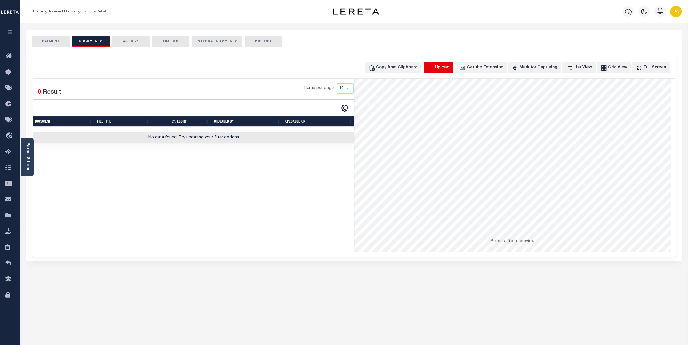
click at [434, 70] on icon "button" at bounding box center [431, 68] width 6 height 6
select select "POP"
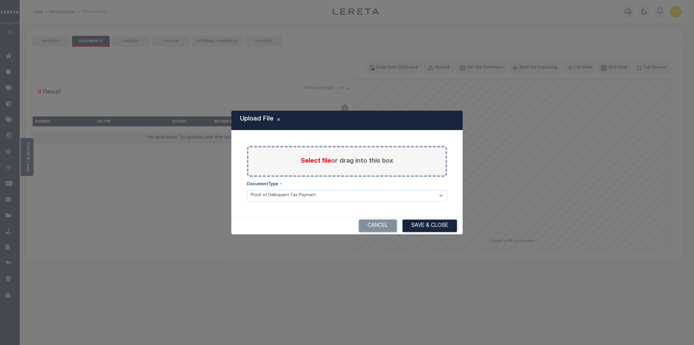
click at [313, 165] on span "Select file" at bounding box center [316, 161] width 30 height 6
click at [0, 0] on input "Select file or drag into this box" at bounding box center [0, 0] width 0 height 0
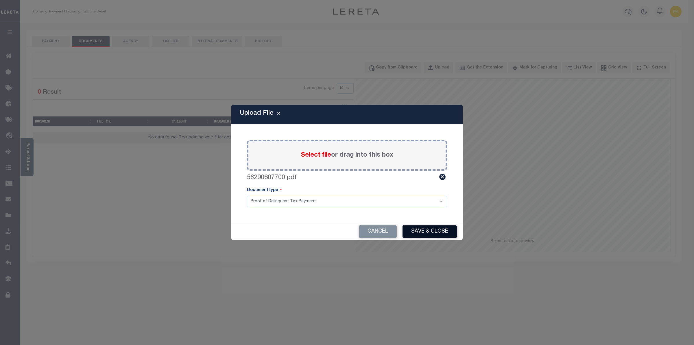
click at [428, 232] on button "Save & Close" at bounding box center [430, 232] width 54 height 12
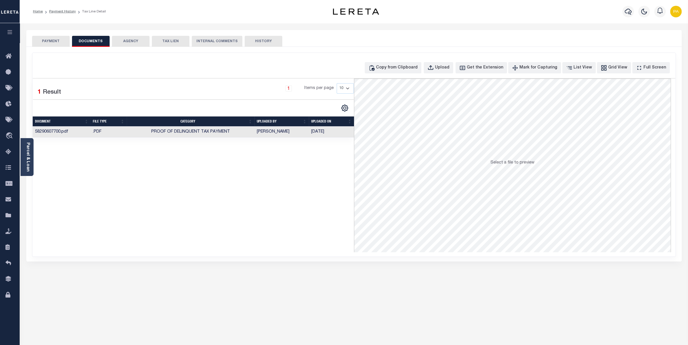
click at [49, 45] on button "PAYMENT" at bounding box center [51, 41] width 38 height 11
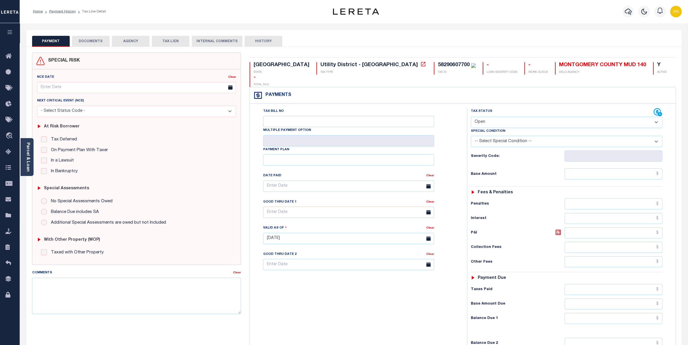
select select "PYD"
click option "Paid" at bounding box center [0, 0] width 0 height 0
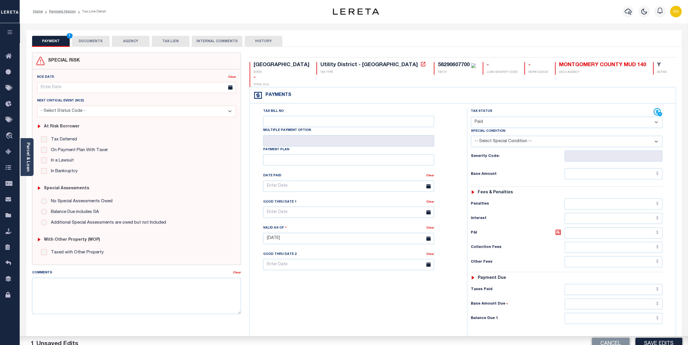
type input "10/10/2025"
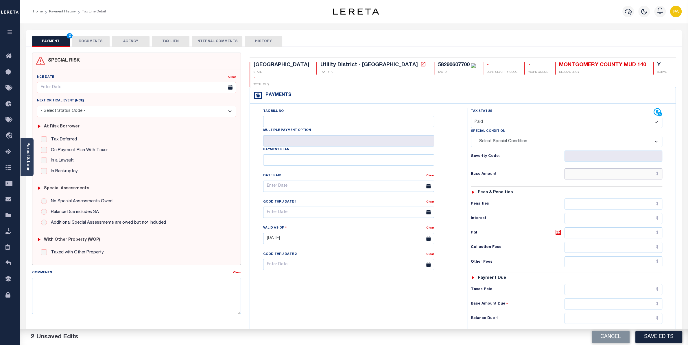
click at [626, 169] on input "text" at bounding box center [614, 174] width 98 height 11
paste input "5,895.39"
type input "$5,895.39"
click at [650, 284] on input "text" at bounding box center [614, 289] width 98 height 11
paste input "5,895.39"
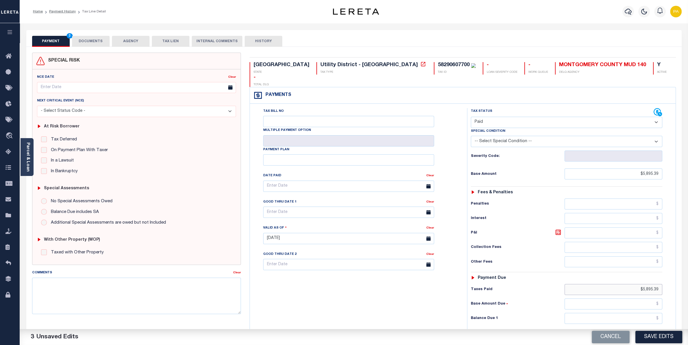
type input "$5,895.39"
click at [648, 313] on input "text" at bounding box center [614, 318] width 98 height 11
type input "$0.00"
click at [654, 336] on button "Save Edits" at bounding box center [659, 337] width 47 height 12
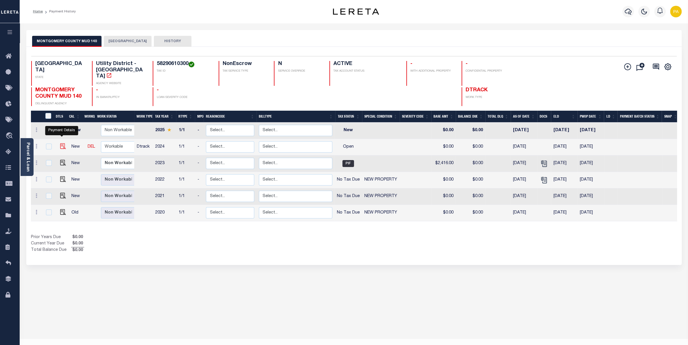
click at [60, 143] on img "" at bounding box center [63, 146] width 6 height 6
checkbox input "true"
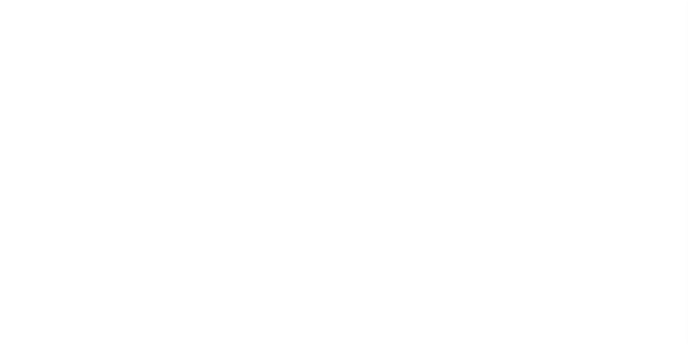
select select "OP2"
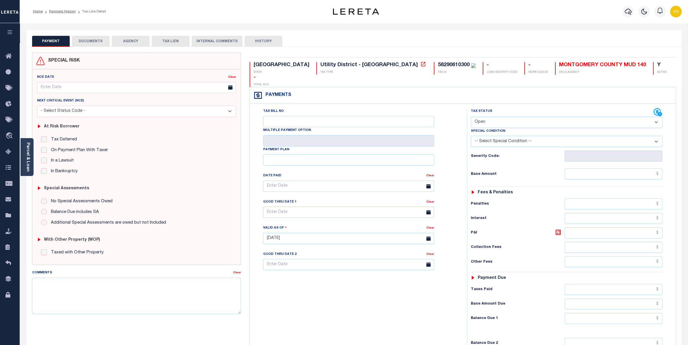
click at [103, 41] on button "DOCUMENTS" at bounding box center [91, 41] width 38 height 11
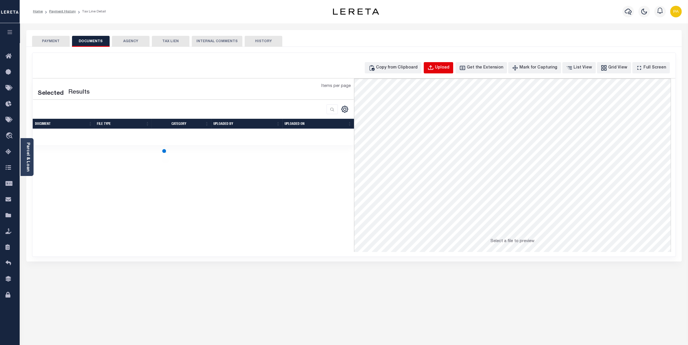
click at [450, 67] on div "Upload" at bounding box center [442, 68] width 14 height 6
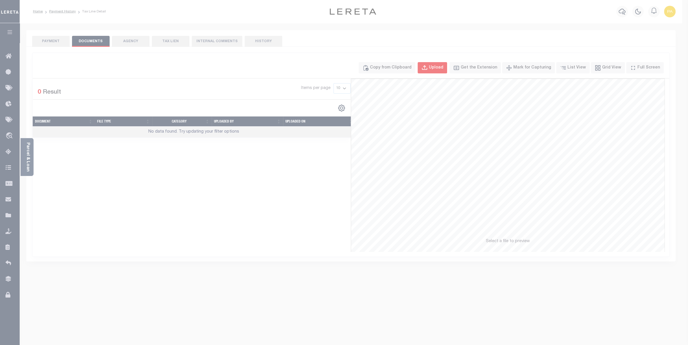
select select "POP"
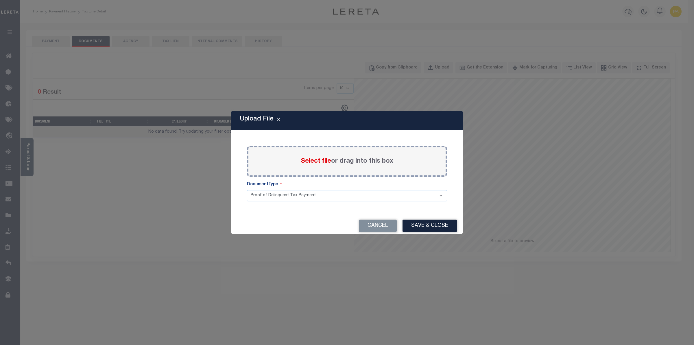
click at [320, 163] on span "Select file" at bounding box center [316, 161] width 30 height 6
click at [0, 0] on input "Select file or drag into this box" at bounding box center [0, 0] width 0 height 0
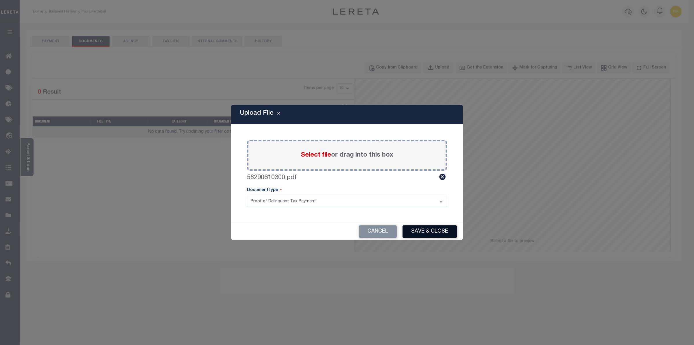
click at [436, 230] on button "Save & Close" at bounding box center [430, 232] width 54 height 12
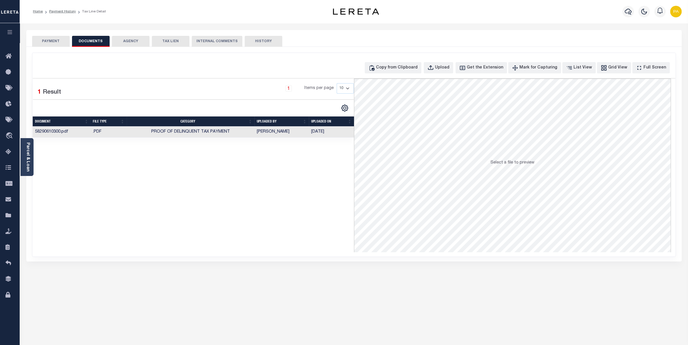
drag, startPoint x: 55, startPoint y: 43, endPoint x: 213, endPoint y: 120, distance: 175.3
click at [56, 43] on button "PAYMENT" at bounding box center [51, 41] width 38 height 11
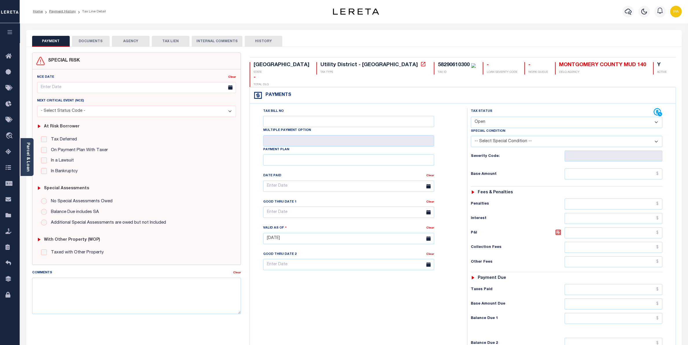
select select "PYD"
click option "Paid" at bounding box center [0, 0] width 0 height 0
type input "10/10/2025"
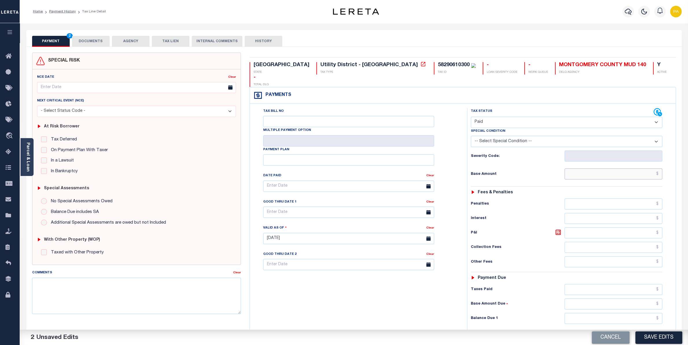
click at [625, 169] on input "text" at bounding box center [614, 174] width 98 height 11
paste input "2,327.73"
type input "$2,327.73"
click at [648, 284] on input "text" at bounding box center [614, 289] width 98 height 11
paste input "2,327.73"
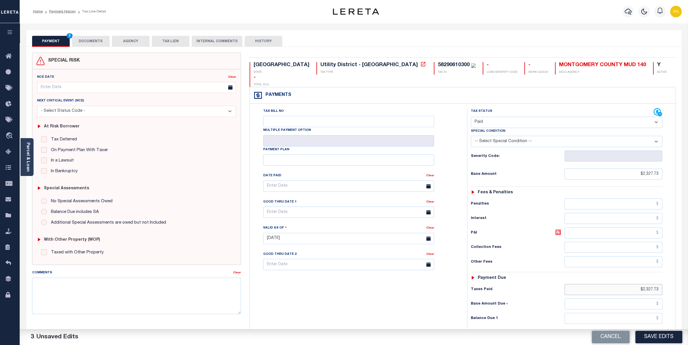
type input "$2,327.73"
click at [647, 313] on input "text" at bounding box center [614, 318] width 98 height 11
type input "$0.00"
click at [650, 338] on button "Save Edits" at bounding box center [659, 337] width 47 height 12
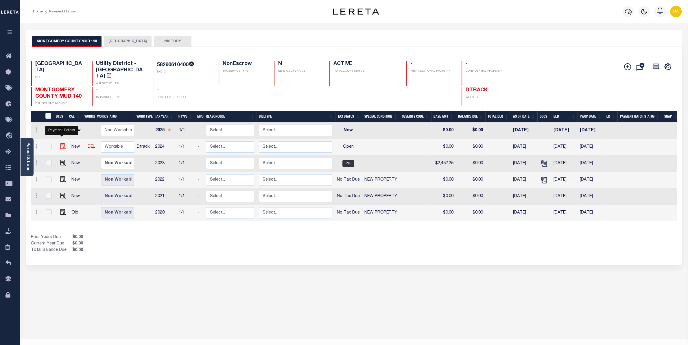
click at [61, 143] on img "" at bounding box center [63, 146] width 6 height 6
checkbox input "true"
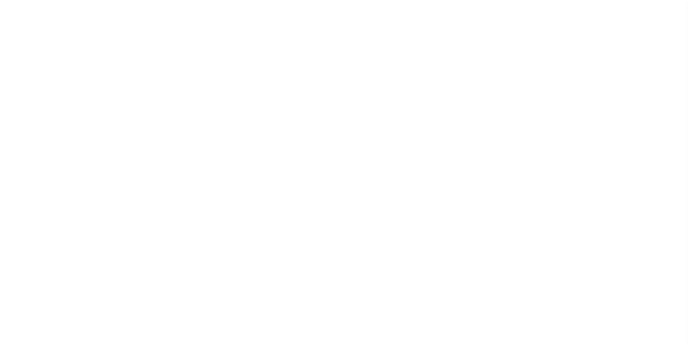
select select "OP2"
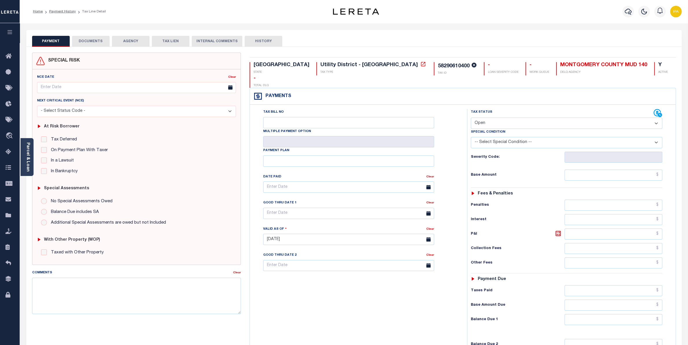
click at [94, 44] on button "DOCUMENTS" at bounding box center [91, 41] width 38 height 11
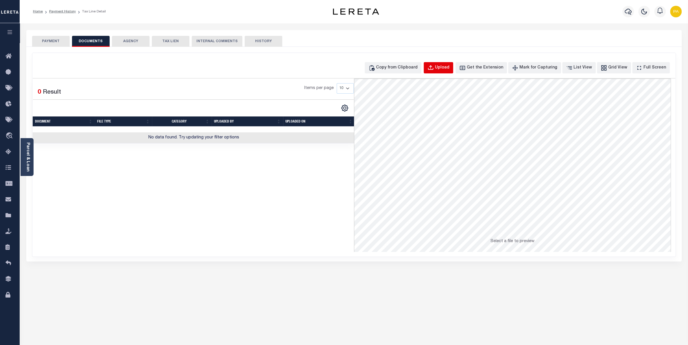
click at [437, 71] on button "Upload" at bounding box center [439, 67] width 30 height 11
select select "POP"
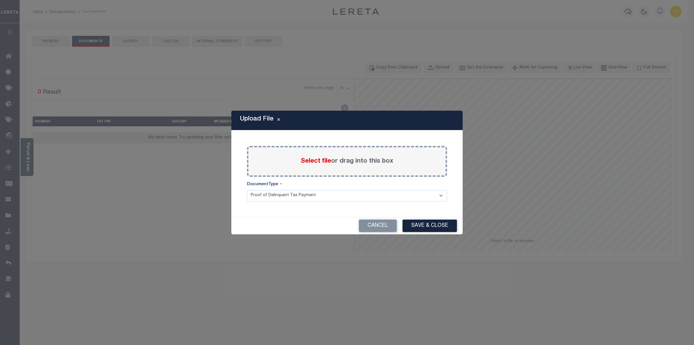
click at [329, 162] on span "Select file" at bounding box center [316, 161] width 30 height 6
click at [0, 0] on input "Select file or drag into this box" at bounding box center [0, 0] width 0 height 0
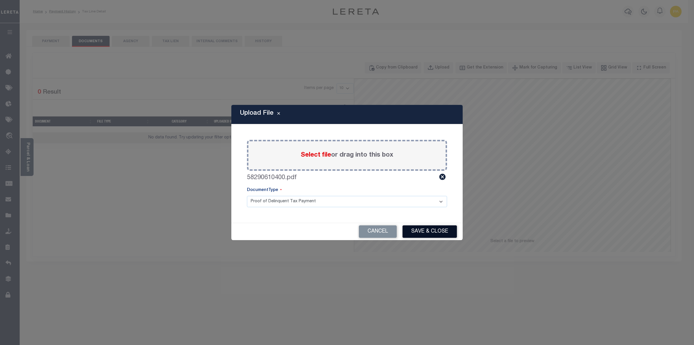
click at [434, 234] on button "Save & Close" at bounding box center [430, 232] width 54 height 12
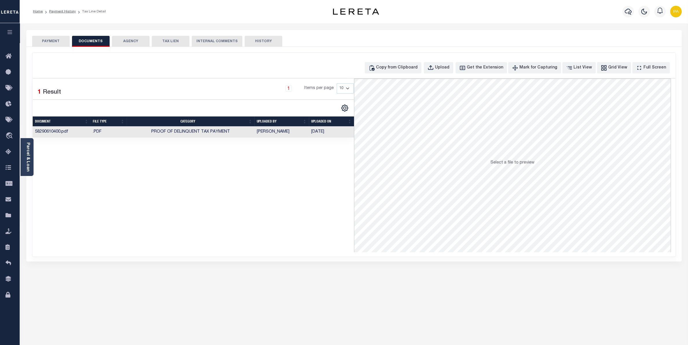
click at [58, 41] on button "PAYMENT" at bounding box center [51, 41] width 38 height 11
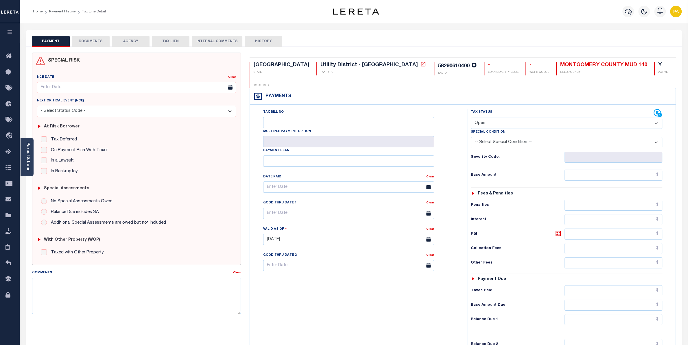
select select "PYD"
click option "Paid" at bounding box center [0, 0] width 0 height 0
type input "10/10/2025"
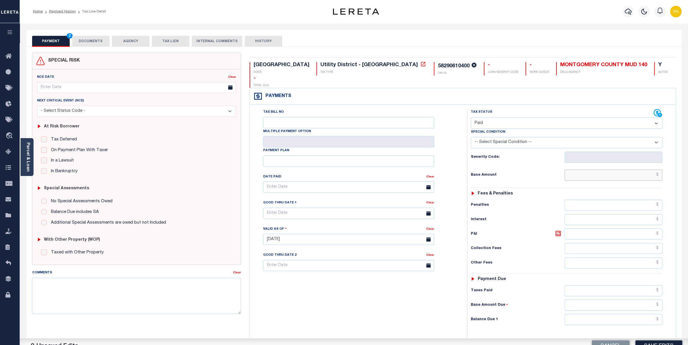
click at [607, 170] on input "text" at bounding box center [614, 175] width 98 height 11
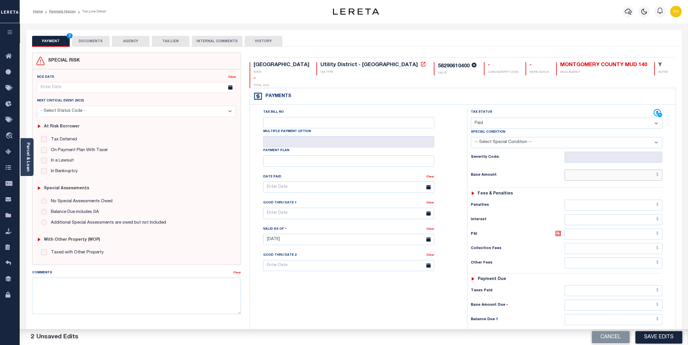
paste input "4,913.95"
type input "$4,913.95"
click at [641, 286] on input "text" at bounding box center [614, 291] width 98 height 11
paste input "4,913.95"
type input "$4,913.95"
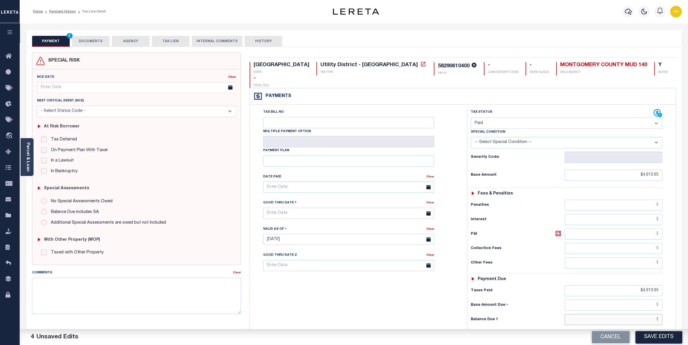
click at [655, 314] on input "text" at bounding box center [614, 319] width 98 height 11
type input "$0.00"
click at [652, 335] on button "Save Edits" at bounding box center [659, 337] width 47 height 12
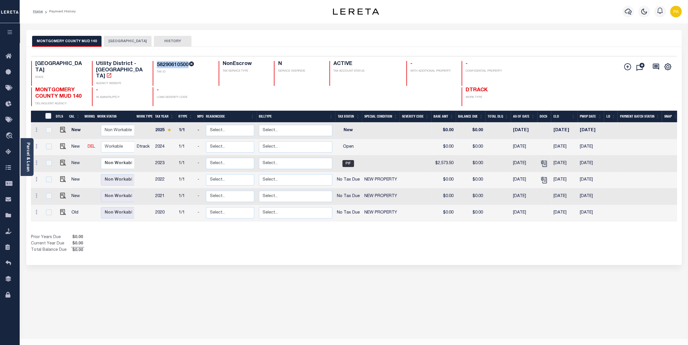
drag, startPoint x: 156, startPoint y: 62, endPoint x: 187, endPoint y: 62, distance: 31.0
click at [187, 62] on div "58290610500 TAX ID" at bounding box center [182, 73] width 59 height 25
click at [62, 143] on img "" at bounding box center [63, 146] width 6 height 6
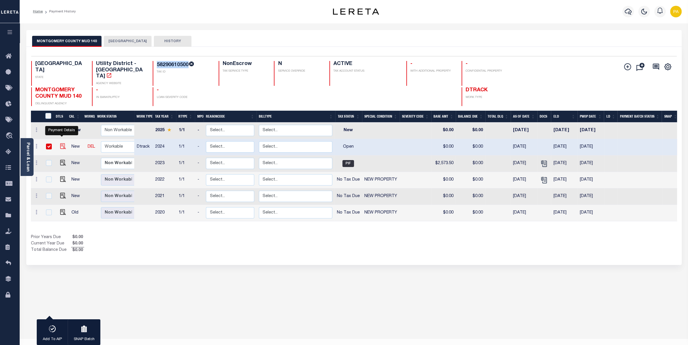
checkbox input "true"
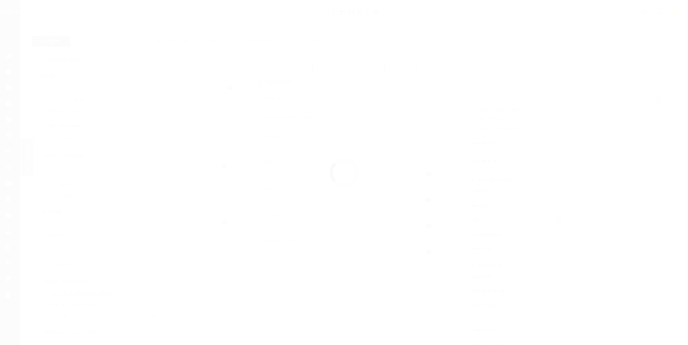
checkbox input "false"
type input "[DATE]"
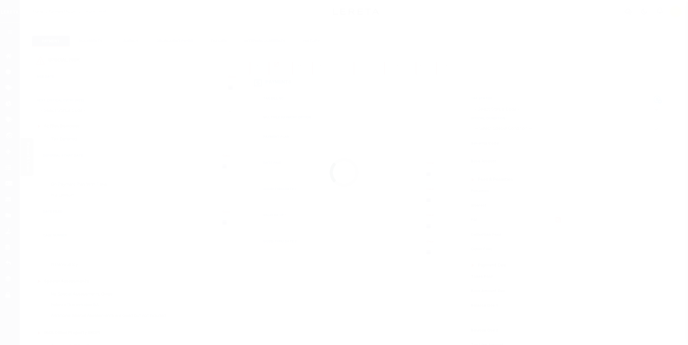
select select "OP2"
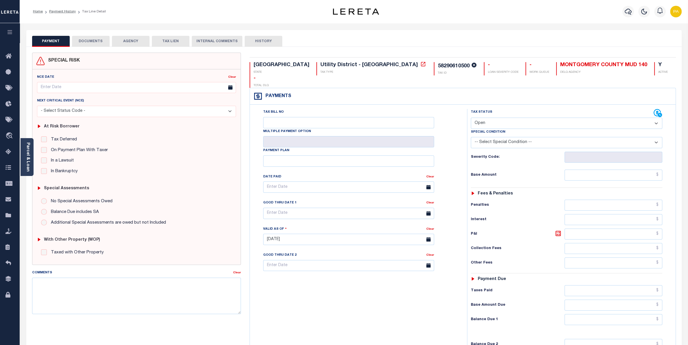
click at [83, 39] on button "DOCUMENTS" at bounding box center [91, 41] width 38 height 11
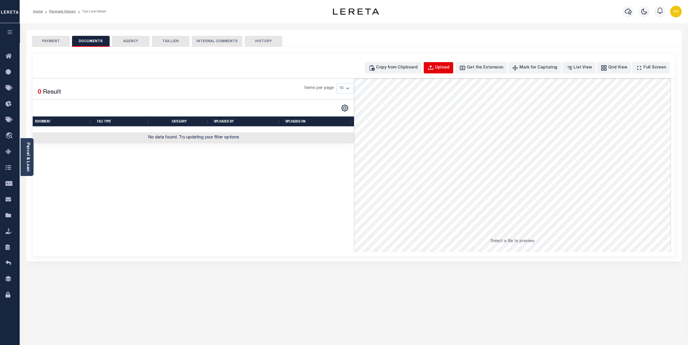
click at [450, 69] on div "Upload" at bounding box center [442, 68] width 14 height 6
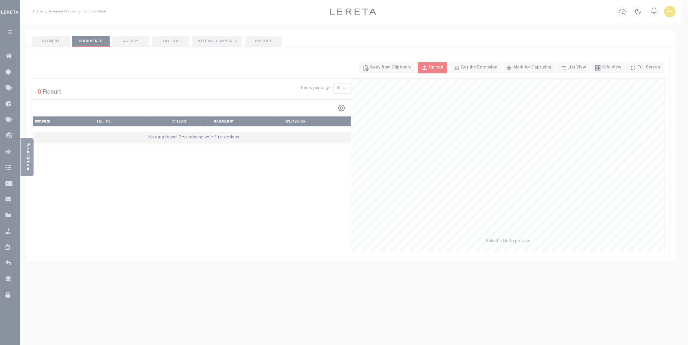
select select "POP"
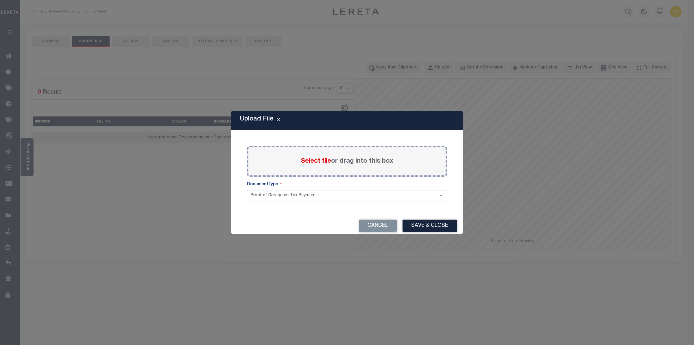
click at [321, 162] on span "Select file" at bounding box center [316, 161] width 30 height 6
click at [0, 0] on input "Select file or drag into this box" at bounding box center [0, 0] width 0 height 0
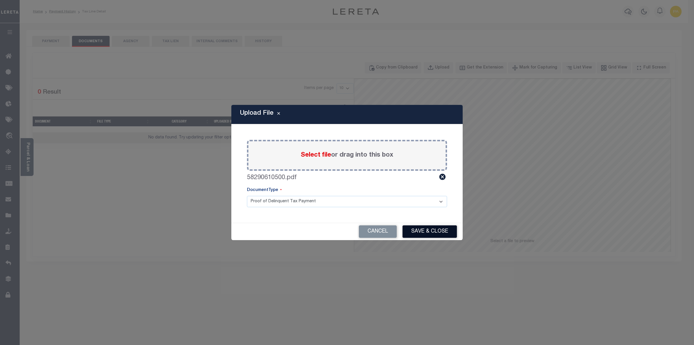
click at [430, 234] on button "Save & Close" at bounding box center [430, 232] width 54 height 12
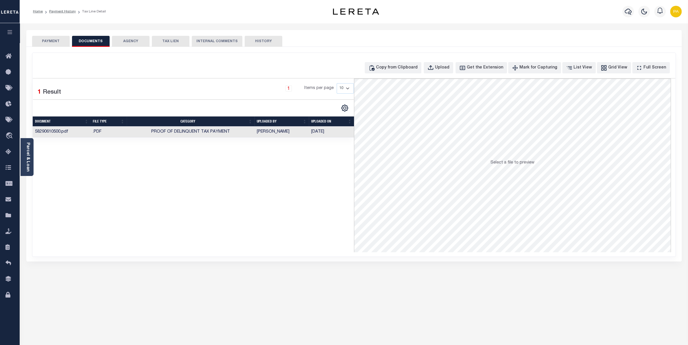
click at [57, 44] on button "PAYMENT" at bounding box center [51, 41] width 38 height 11
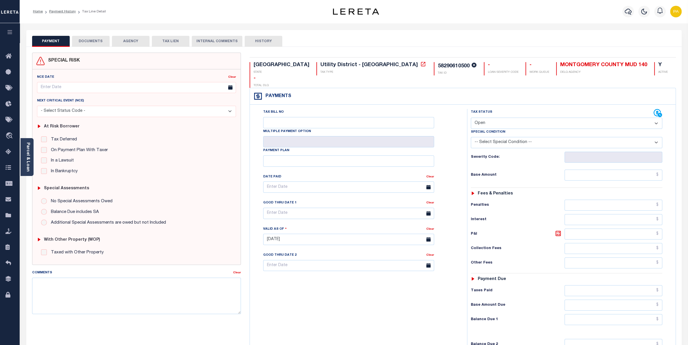
select select "PYD"
click option "Paid" at bounding box center [0, 0] width 0 height 0
type input "[DATE]"
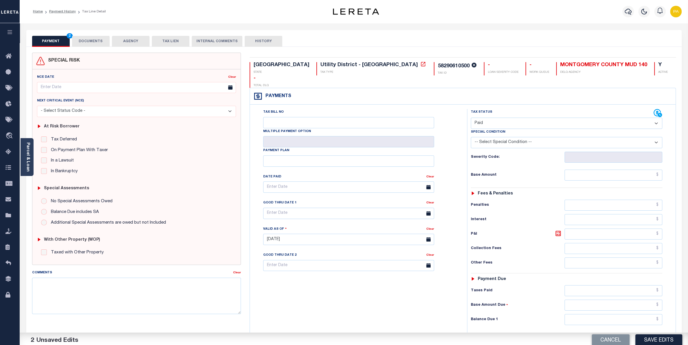
click at [664, 165] on div "Tax Status Status - Select Status Code -" at bounding box center [568, 236] width 203 height 255
click at [639, 170] on input "text" at bounding box center [614, 175] width 98 height 11
paste input "4,584.88"
type input "$4,584.88"
click at [649, 286] on input "text" at bounding box center [614, 291] width 98 height 11
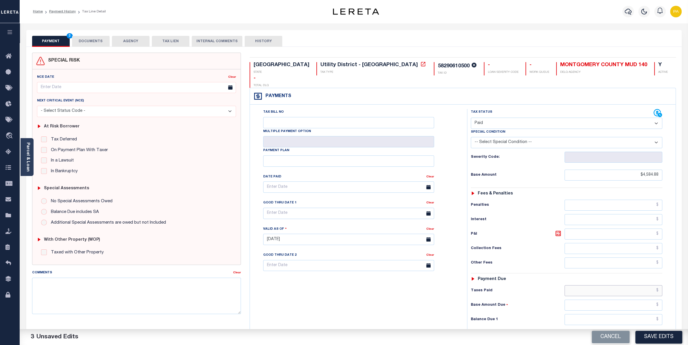
paste input "4,584.88"
type input "$4,584.88"
click at [649, 314] on input "text" at bounding box center [614, 319] width 98 height 11
type input "$0.00"
click at [655, 338] on button "Save Edits" at bounding box center [659, 337] width 47 height 12
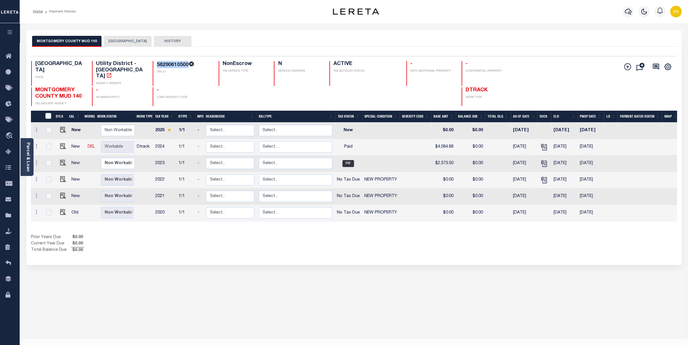
drag, startPoint x: 167, startPoint y: 65, endPoint x: 187, endPoint y: 63, distance: 19.7
click at [187, 63] on div "58290610500 TAX ID" at bounding box center [182, 73] width 59 height 25
drag, startPoint x: 34, startPoint y: 84, endPoint x: 81, endPoint y: 89, distance: 46.5
click at [81, 89] on div "MONTGOMERY COUNTY MUD 140 DELINQUENT AGENCY" at bounding box center [58, 96] width 54 height 19
